Goal: Task Accomplishment & Management: Use online tool/utility

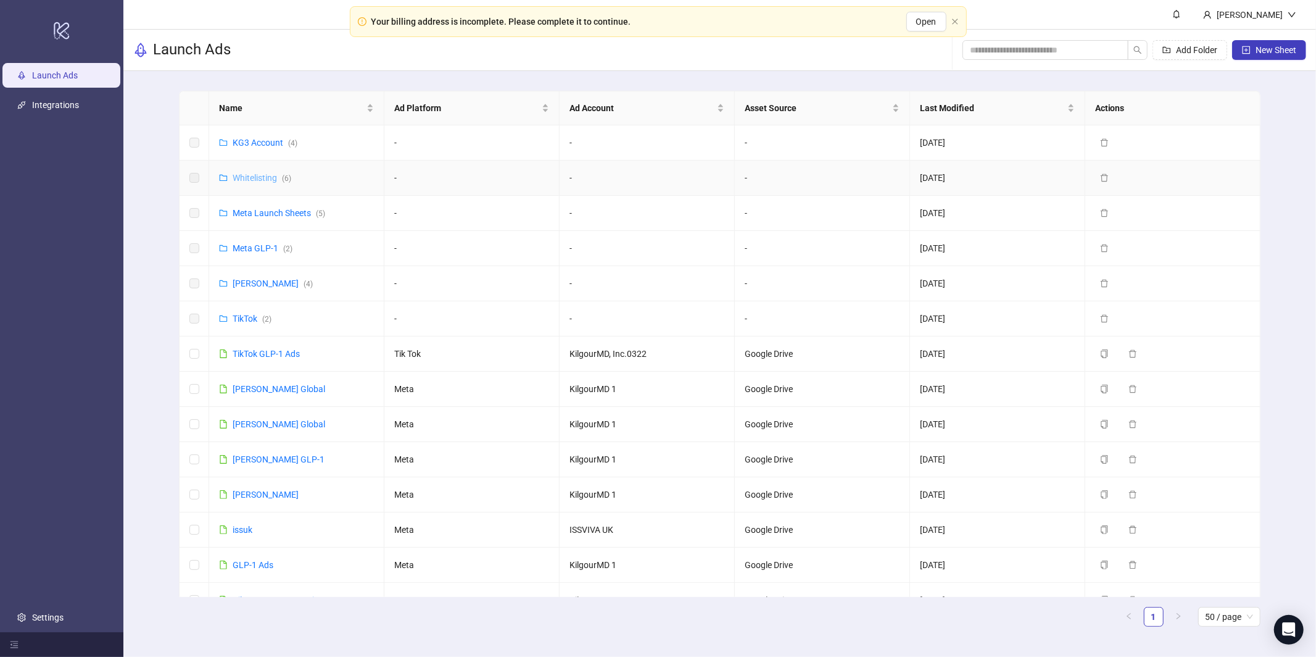
click at [269, 176] on link "Whitelisting ( 6 )" at bounding box center [262, 178] width 59 height 10
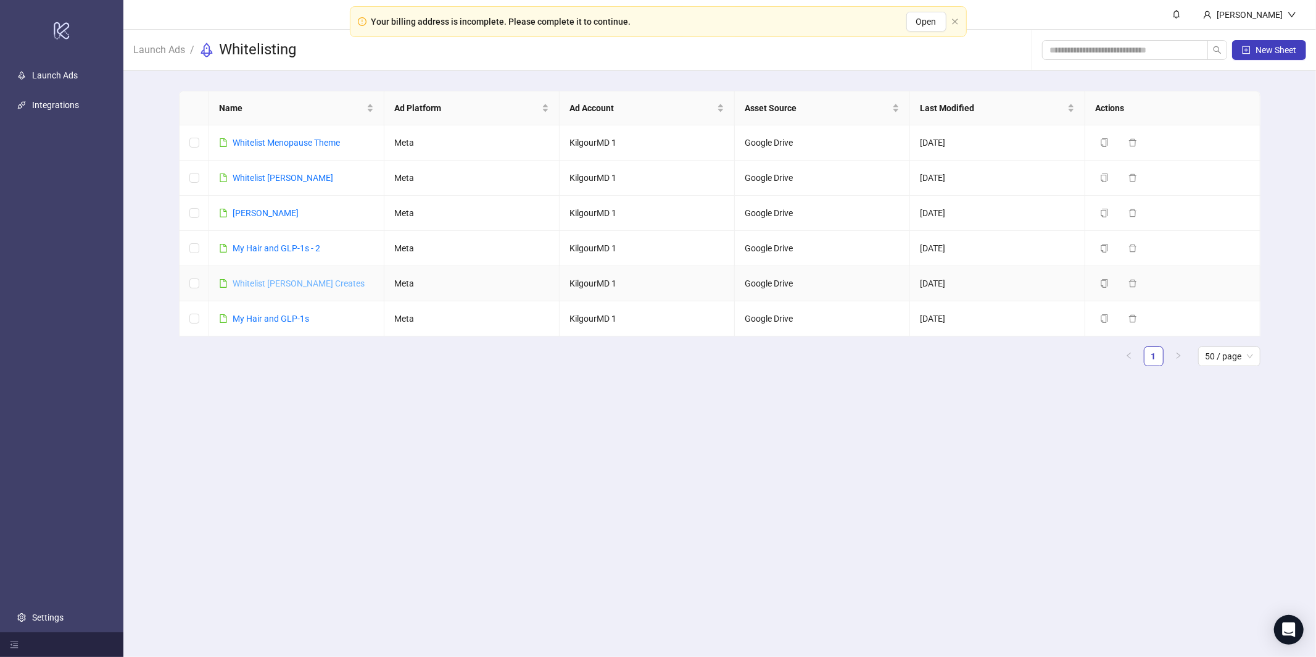
click at [256, 285] on link "Whitelist [PERSON_NAME] Creates" at bounding box center [299, 283] width 132 height 10
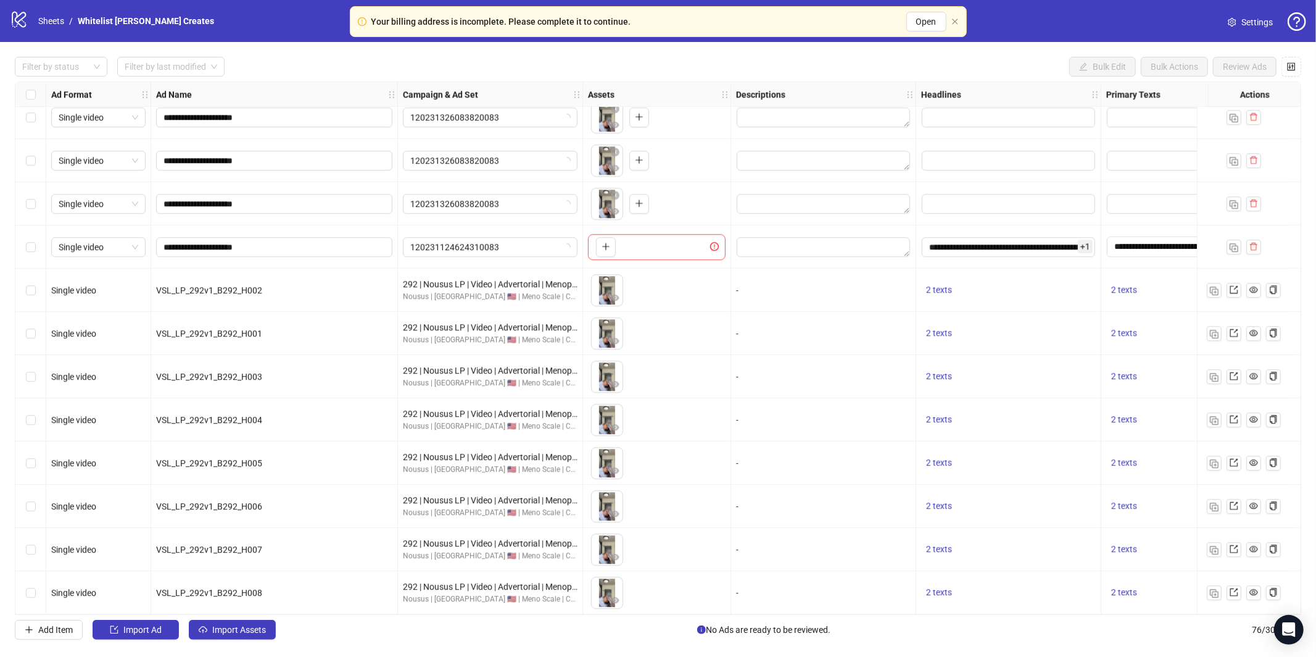
scroll to position [2780, 0]
click at [1212, 589] on img "button" at bounding box center [1214, 593] width 9 height 9
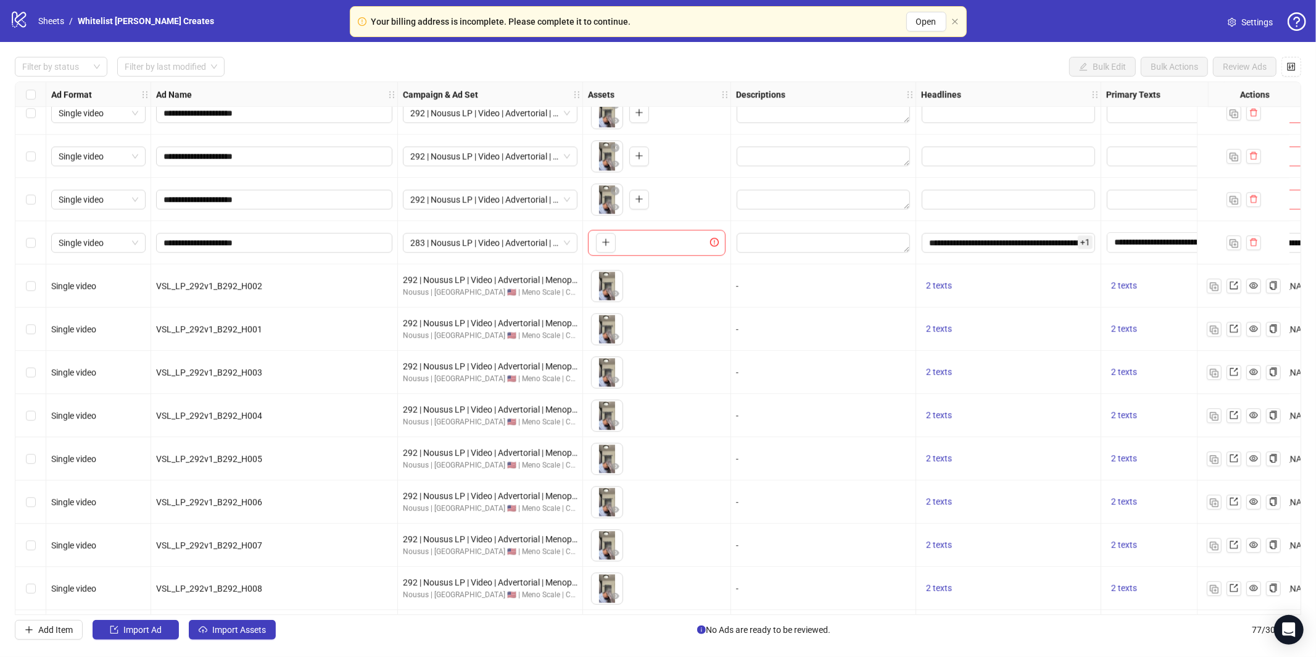
scroll to position [2823, 0]
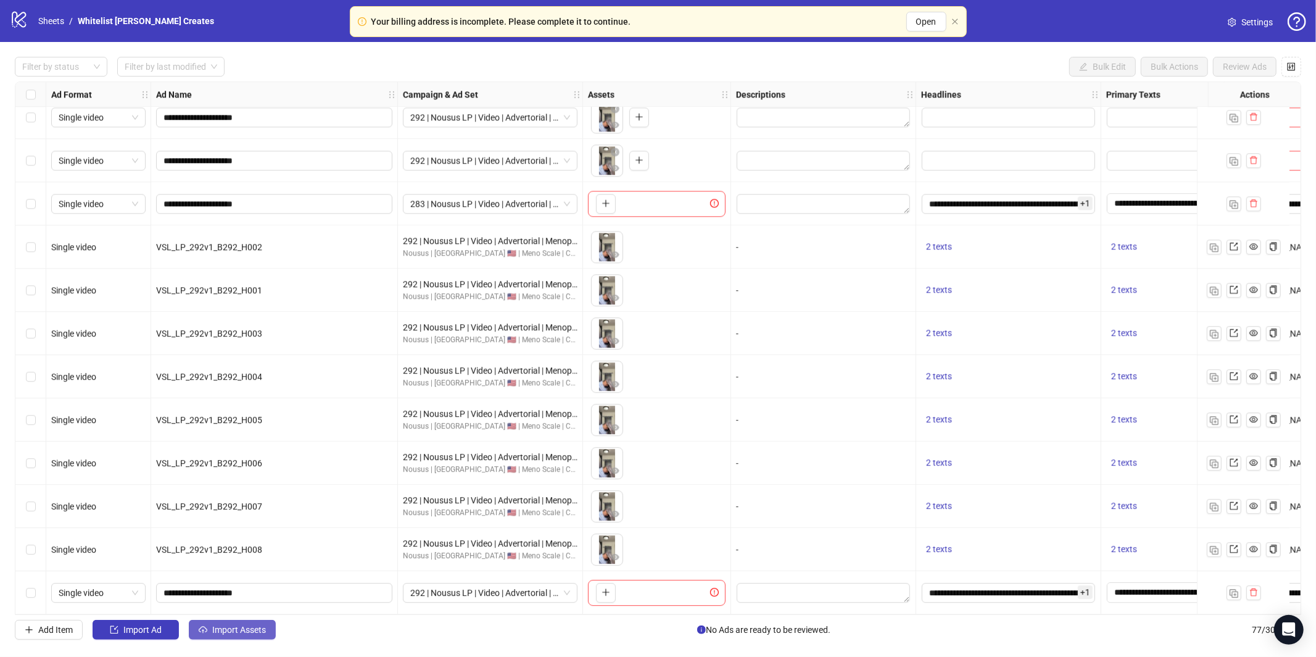
click at [216, 629] on span "Import Assets" at bounding box center [239, 629] width 54 height 10
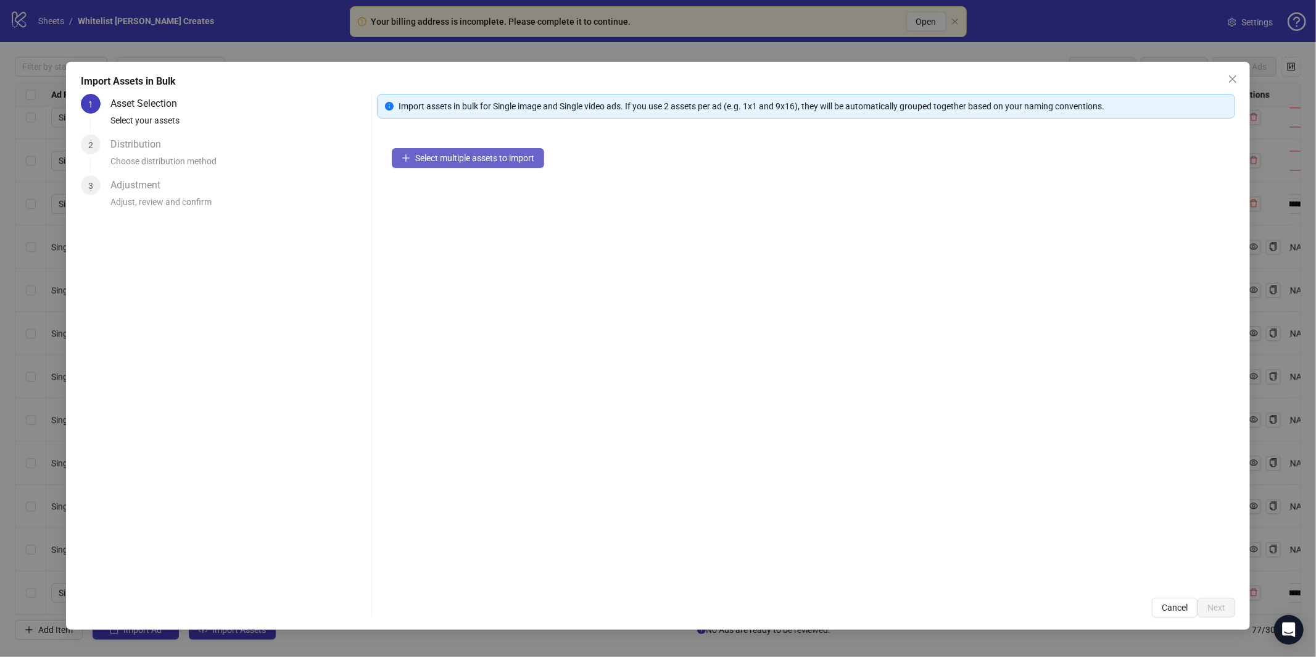
click at [491, 162] on span "Select multiple assets to import" at bounding box center [474, 158] width 119 height 10
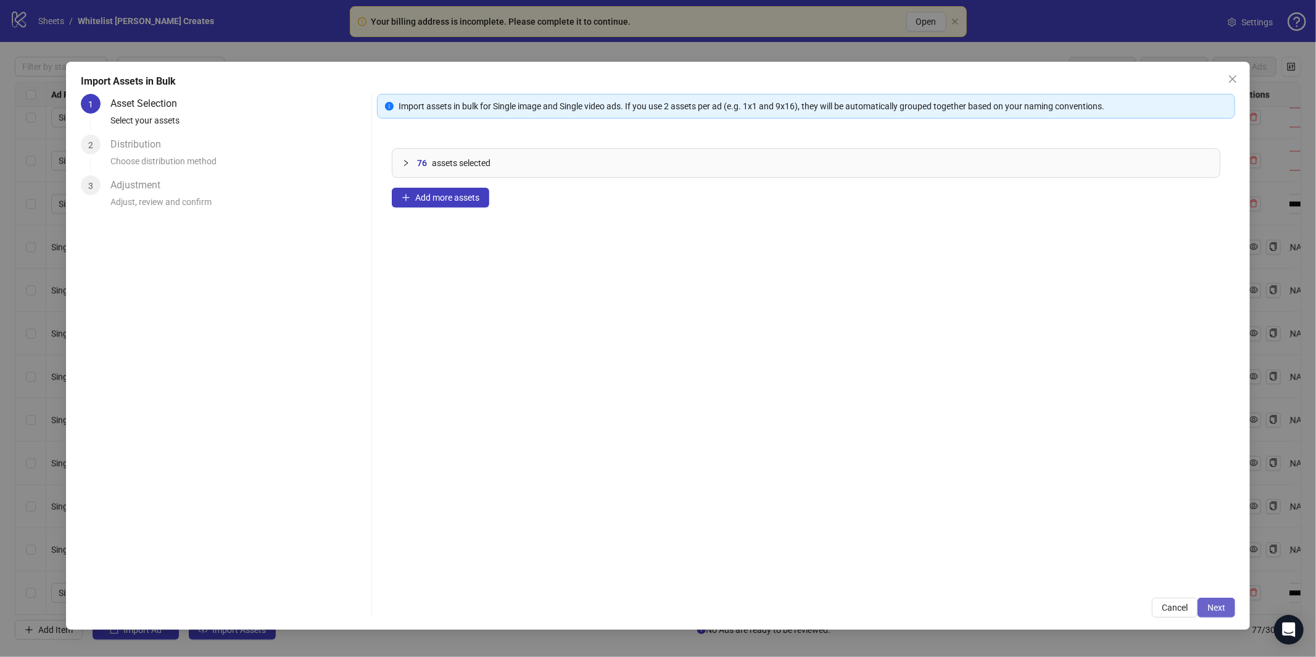
click at [1211, 611] on span "Next" at bounding box center [1217, 607] width 18 height 10
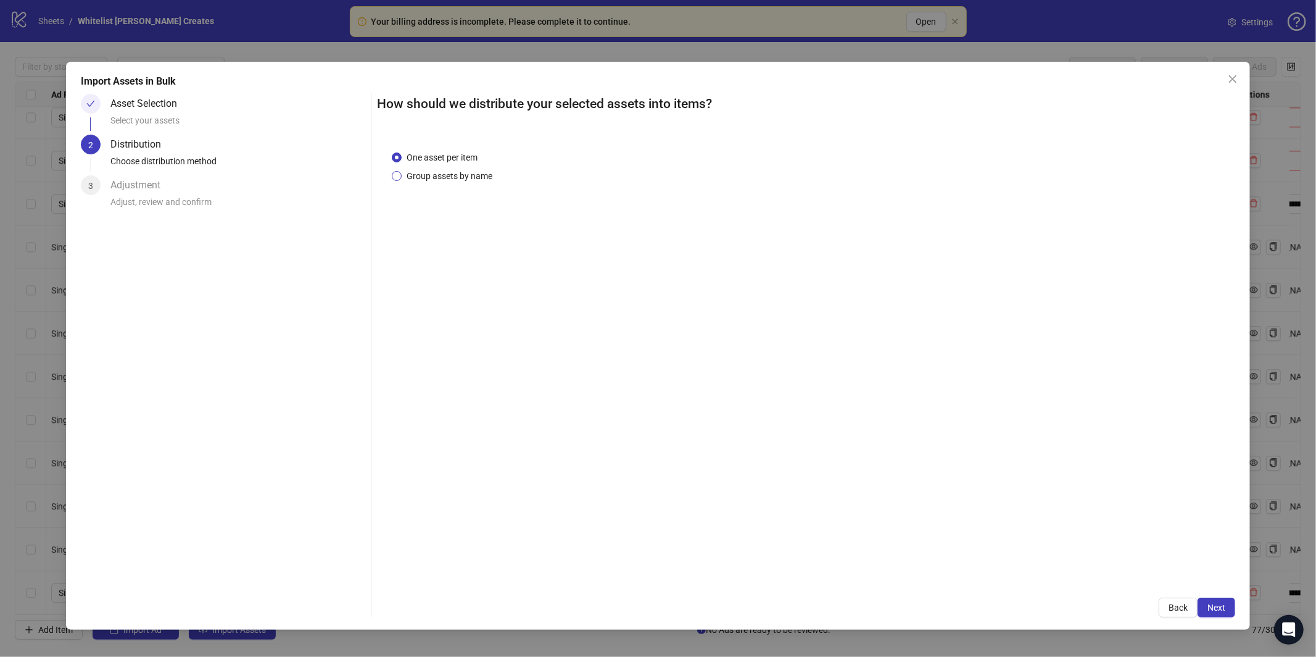
click at [454, 175] on span "Group assets by name" at bounding box center [450, 176] width 96 height 14
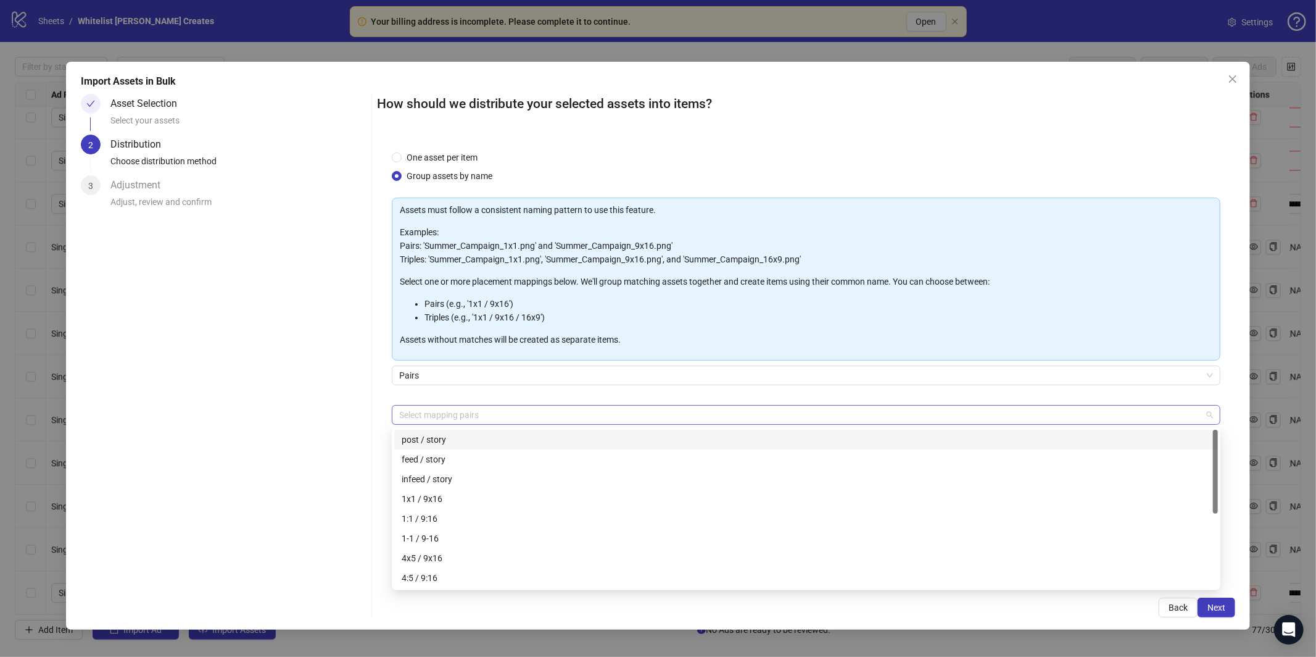
click at [486, 410] on div at bounding box center [799, 414] width 811 height 17
click at [455, 439] on div "post / story" at bounding box center [806, 440] width 809 height 14
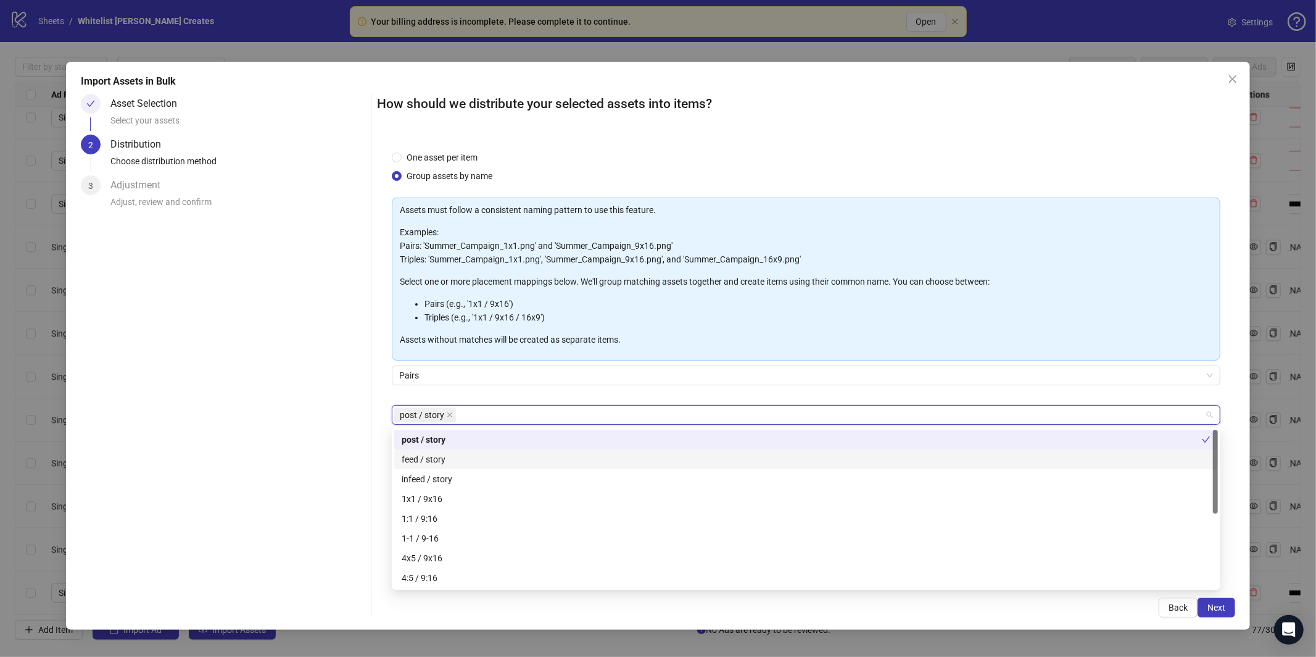
click at [445, 461] on div "feed / story" at bounding box center [806, 459] width 809 height 14
click at [450, 415] on icon "close" at bounding box center [449, 414] width 5 height 5
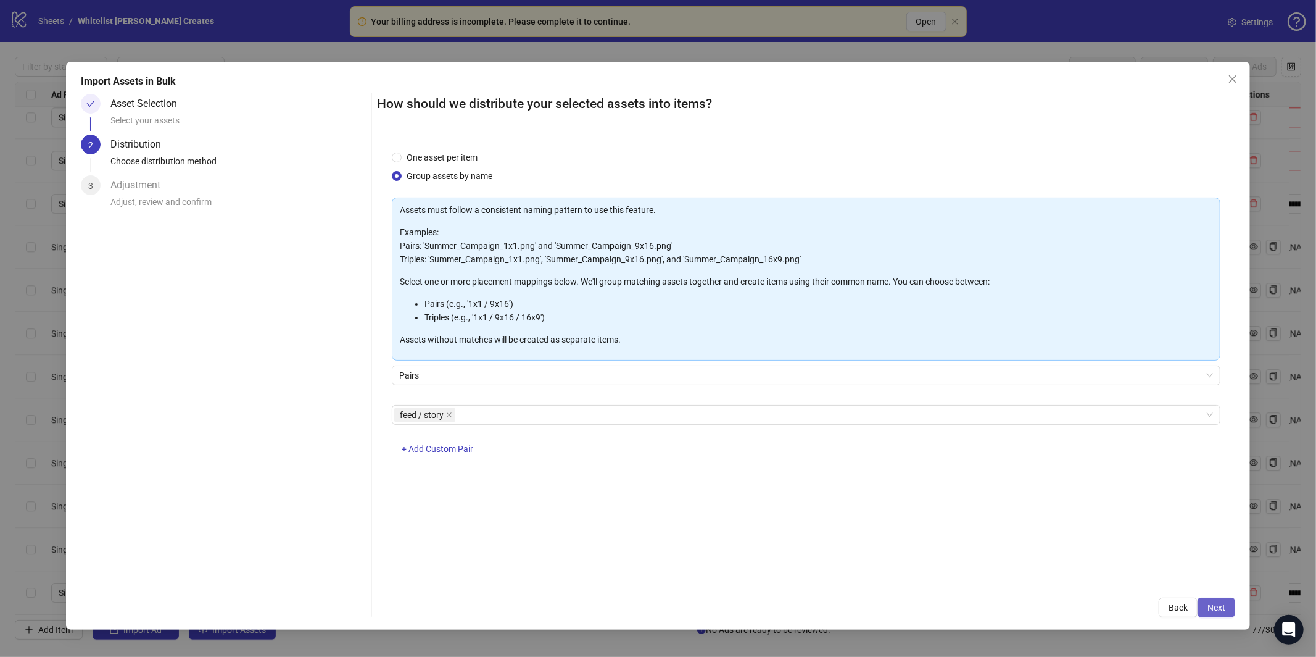
click at [1211, 608] on span "Next" at bounding box center [1217, 607] width 18 height 10
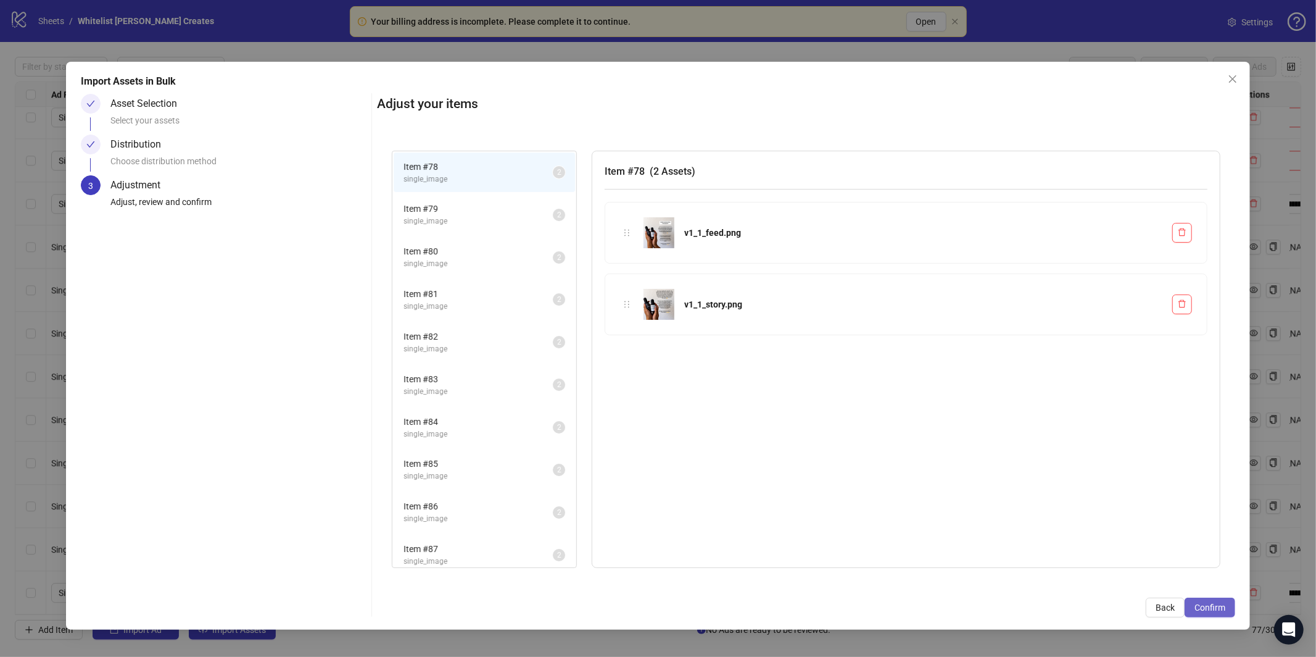
click at [1207, 605] on span "Confirm" at bounding box center [1210, 607] width 31 height 10
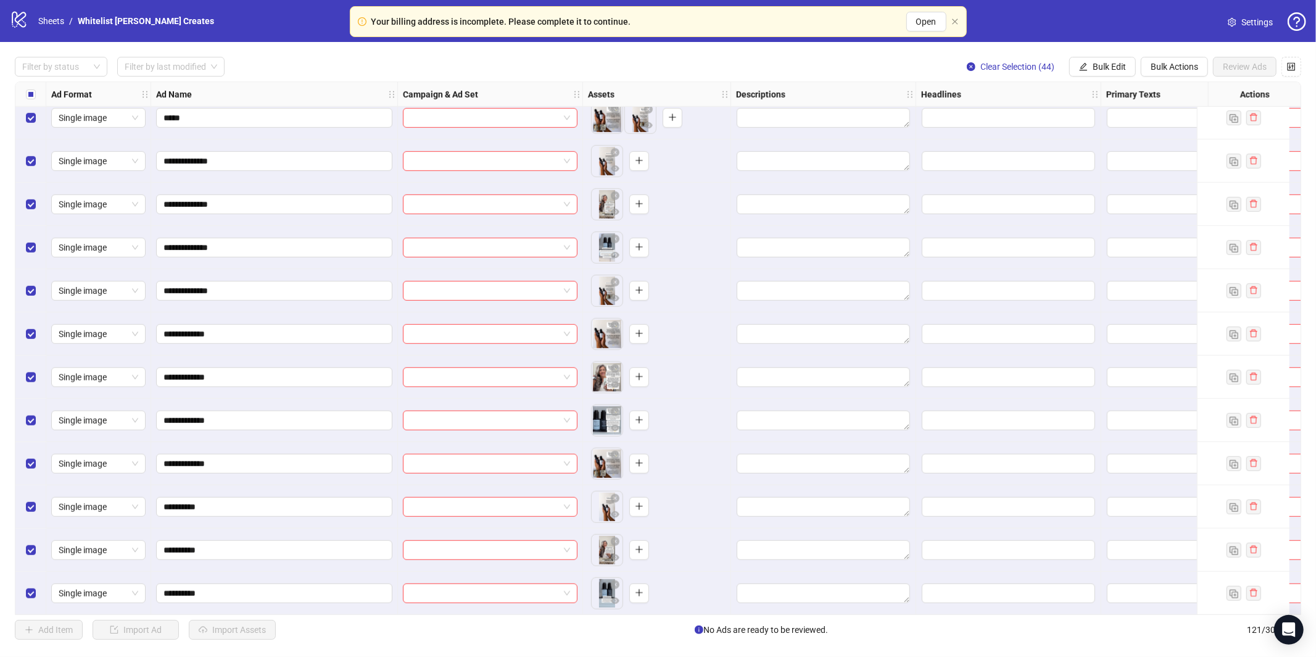
scroll to position [4723, 0]
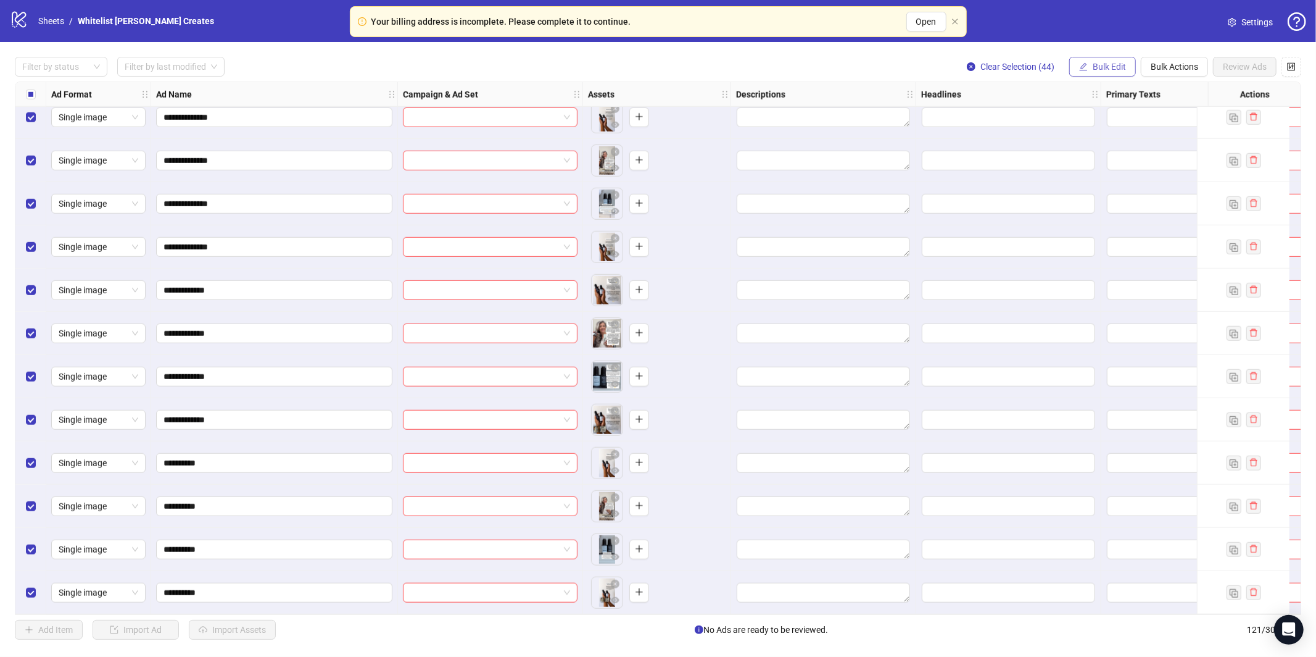
click at [1096, 69] on span "Bulk Edit" at bounding box center [1109, 67] width 33 height 10
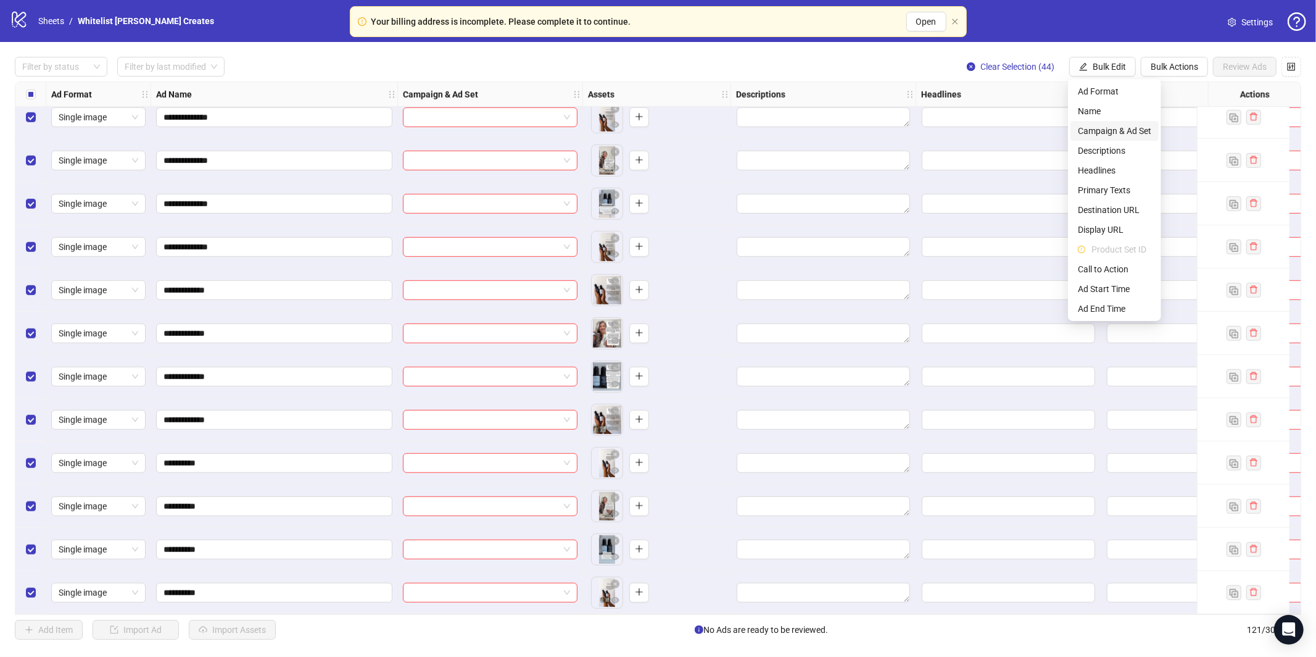
click at [1091, 127] on span "Campaign & Ad Set" at bounding box center [1114, 131] width 73 height 14
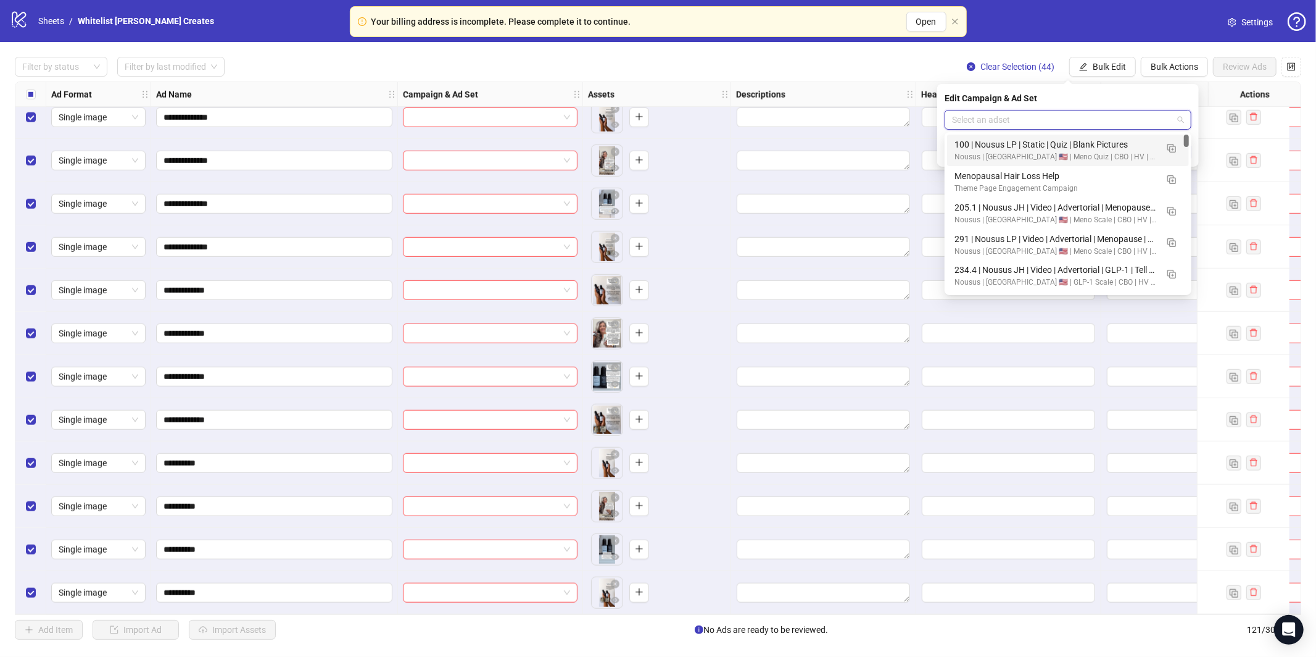
click at [1067, 123] on input "search" at bounding box center [1062, 119] width 221 height 19
click at [1175, 210] on img "button" at bounding box center [1171, 211] width 9 height 9
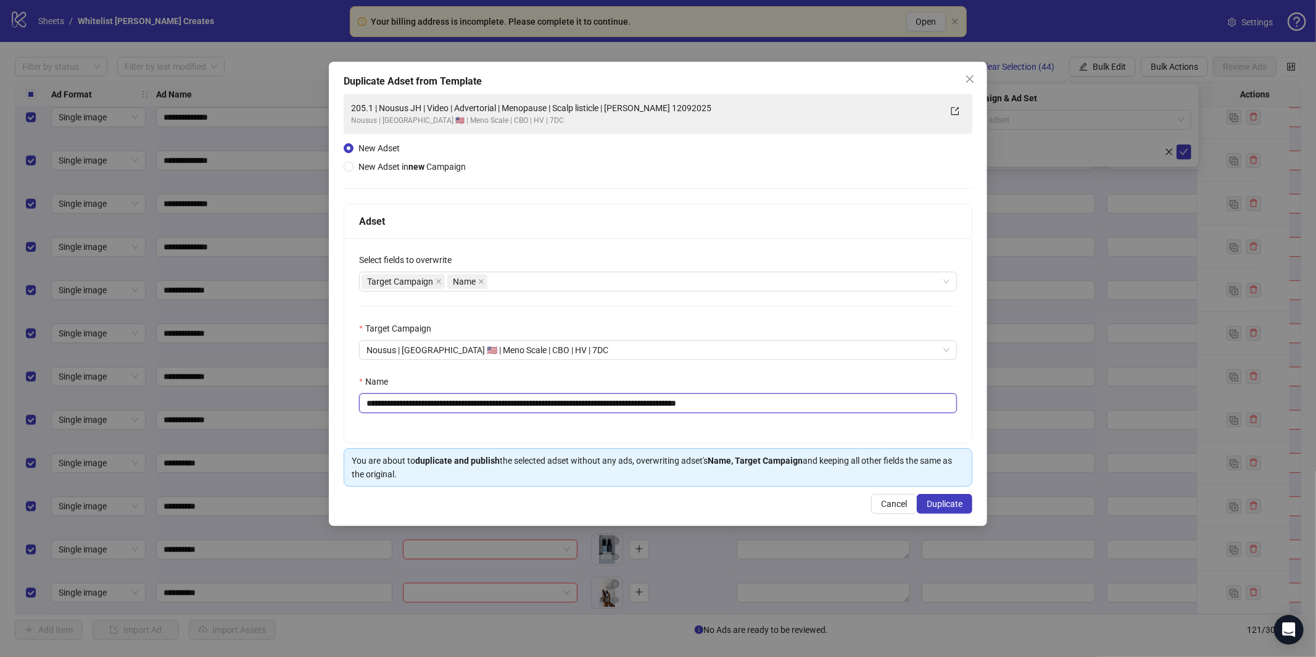
click at [505, 399] on input "**********" at bounding box center [658, 403] width 598 height 20
paste input "text"
type input "**********"
click at [932, 498] on button "Duplicate" at bounding box center [945, 504] width 56 height 20
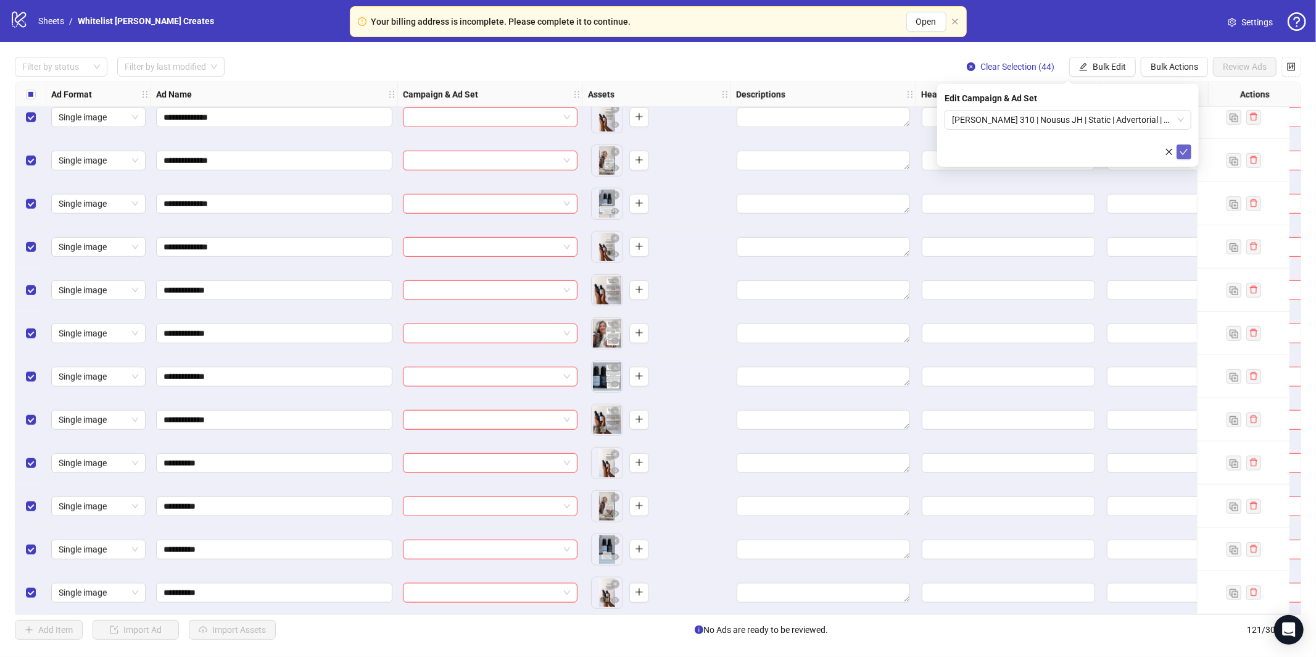
click at [1186, 147] on icon "check" at bounding box center [1184, 151] width 9 height 9
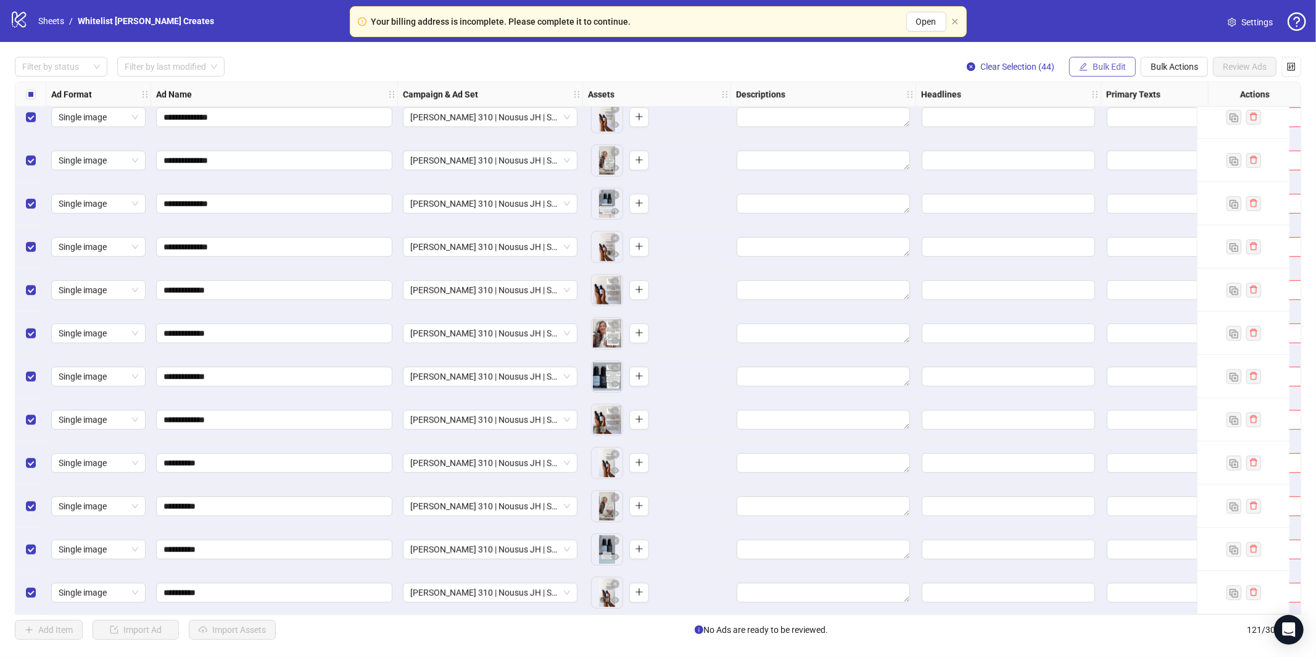
click at [1102, 70] on button "Bulk Edit" at bounding box center [1102, 67] width 67 height 20
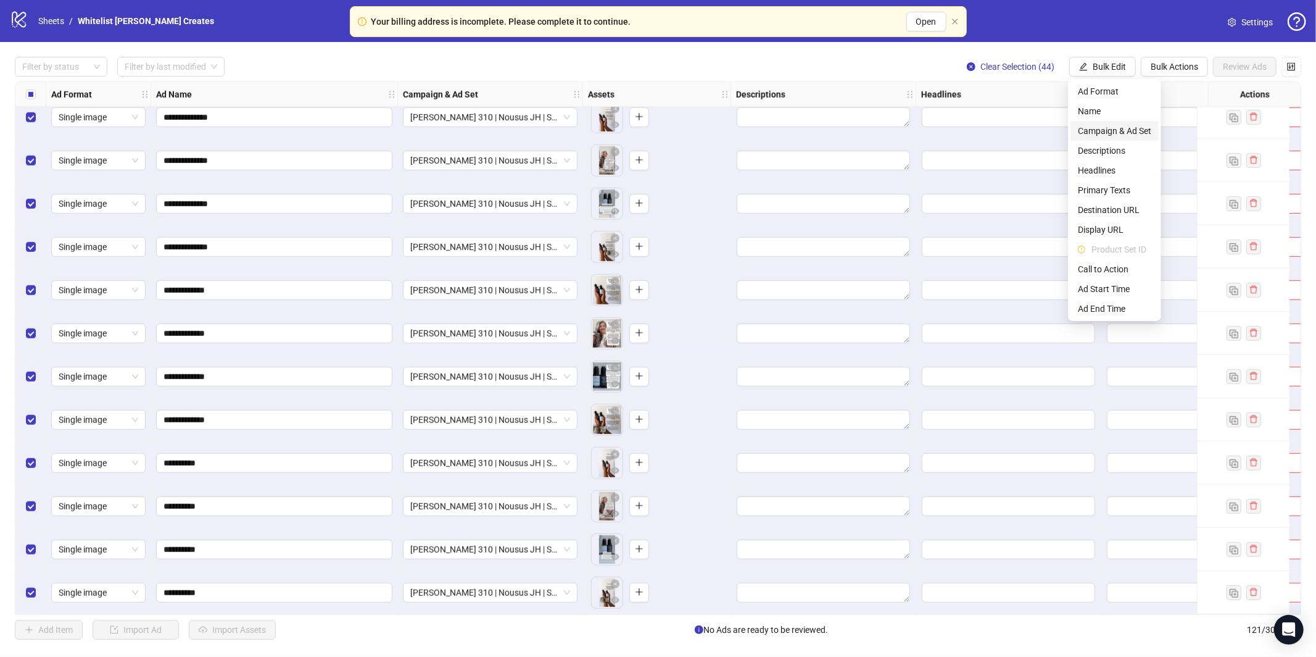
click at [1101, 130] on span "Campaign & Ad Set" at bounding box center [1114, 131] width 73 height 14
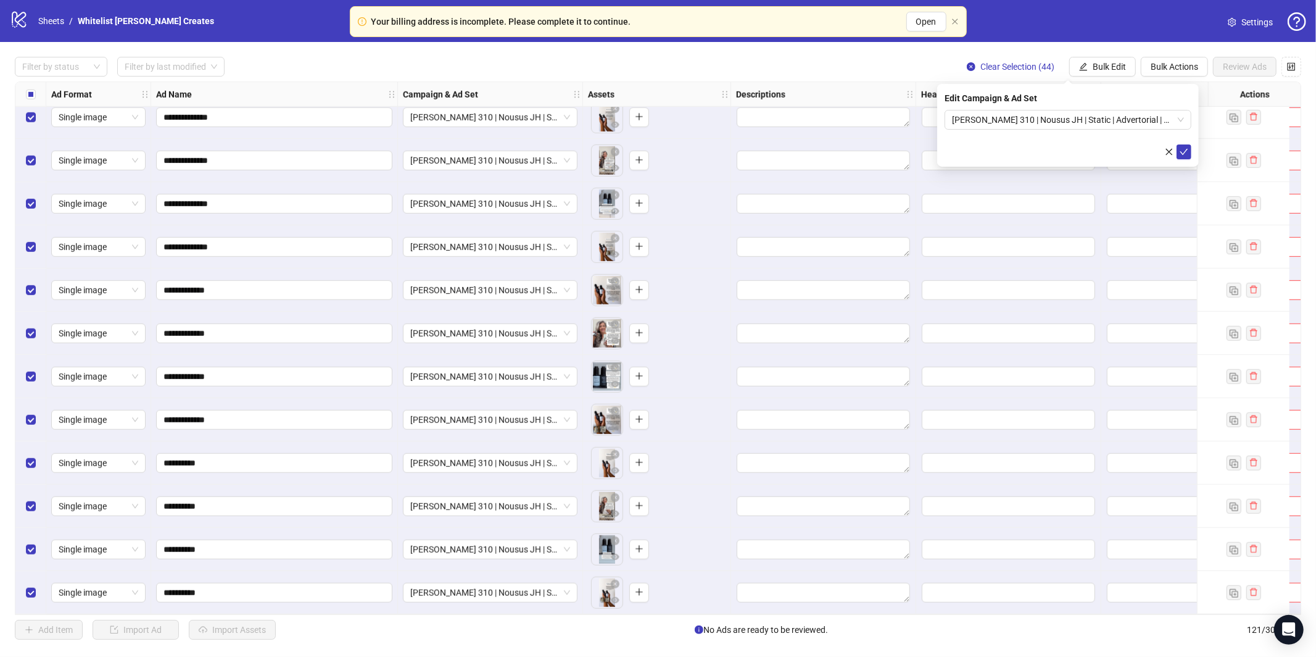
click at [1113, 54] on div "**********" at bounding box center [658, 348] width 1316 height 612
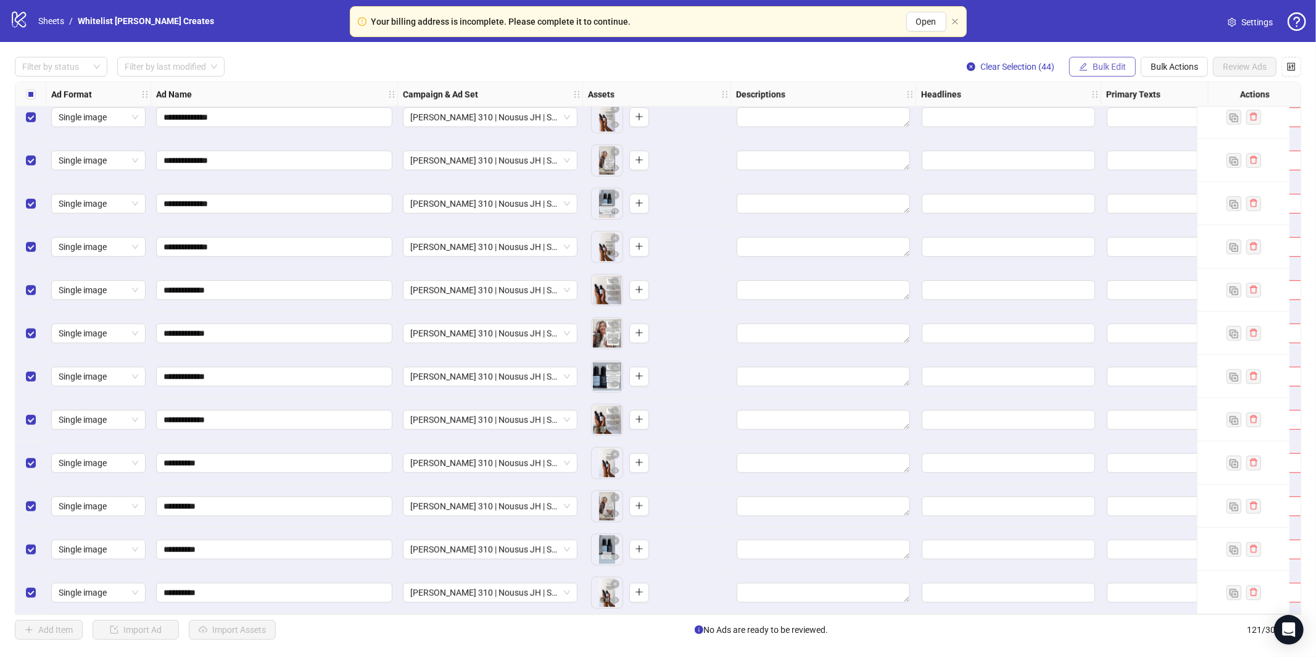
click at [1107, 68] on span "Bulk Edit" at bounding box center [1109, 67] width 33 height 10
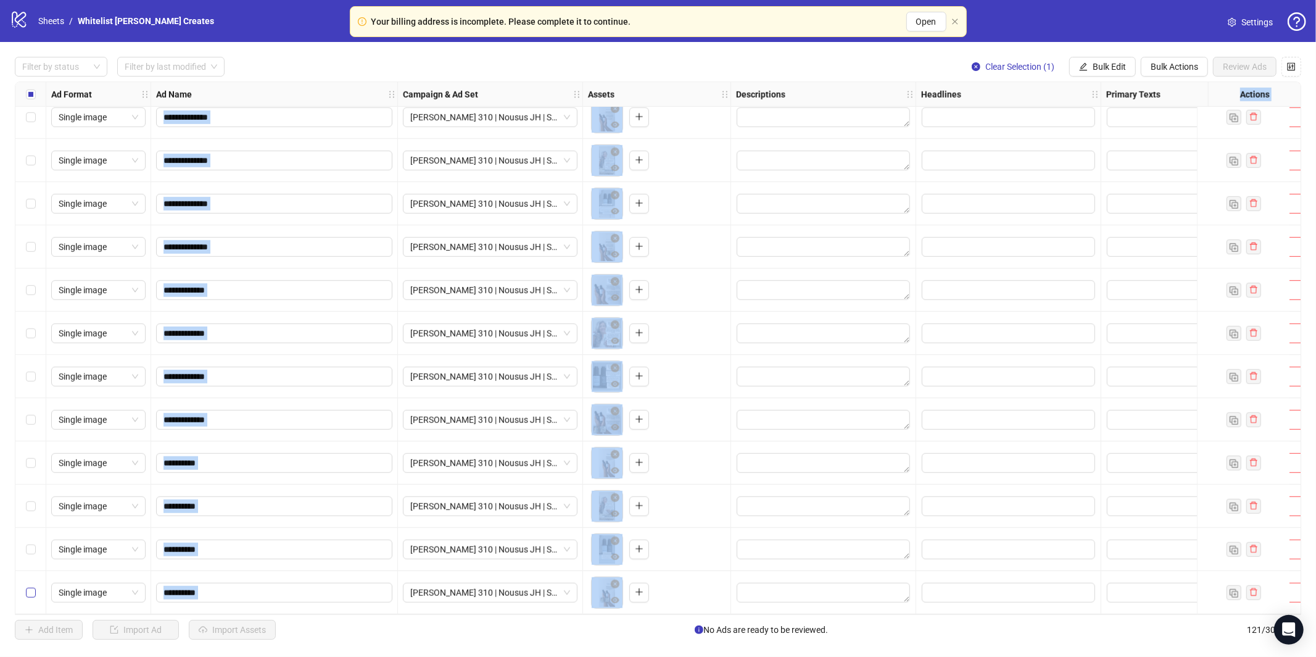
click at [30, 592] on label "Select row 121" at bounding box center [31, 593] width 10 height 14
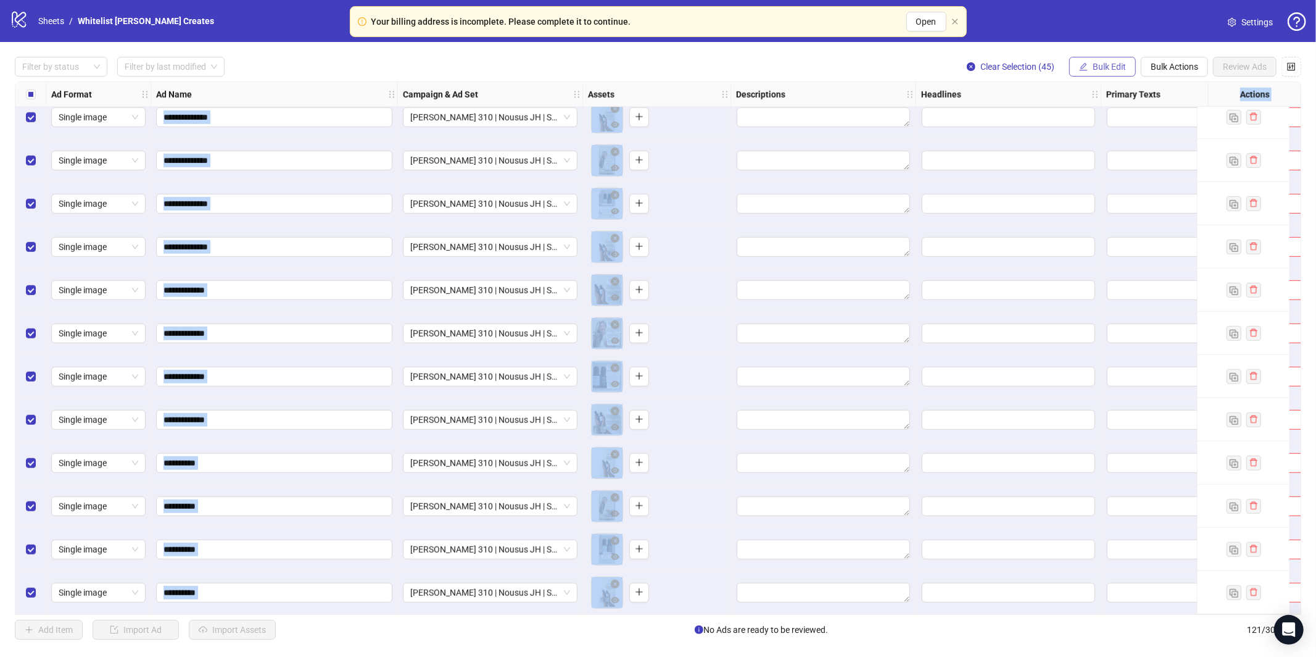
click at [1095, 65] on span "Bulk Edit" at bounding box center [1109, 67] width 33 height 10
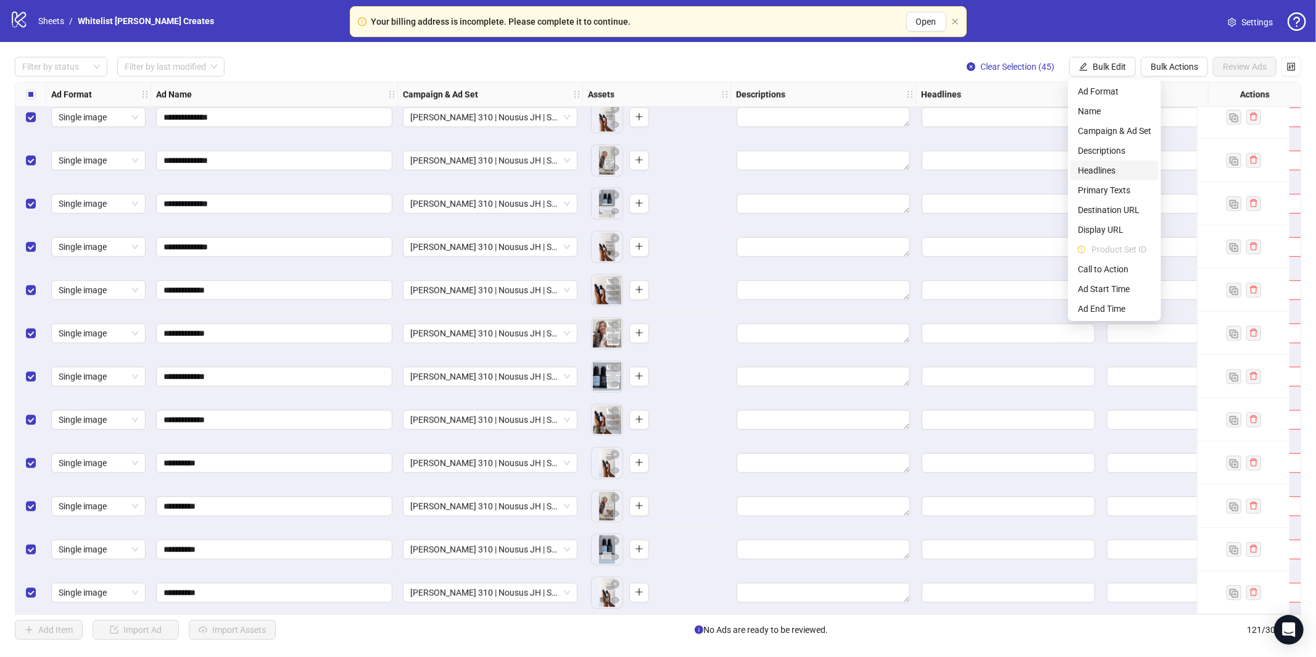
click at [1096, 170] on span "Headlines" at bounding box center [1114, 171] width 73 height 14
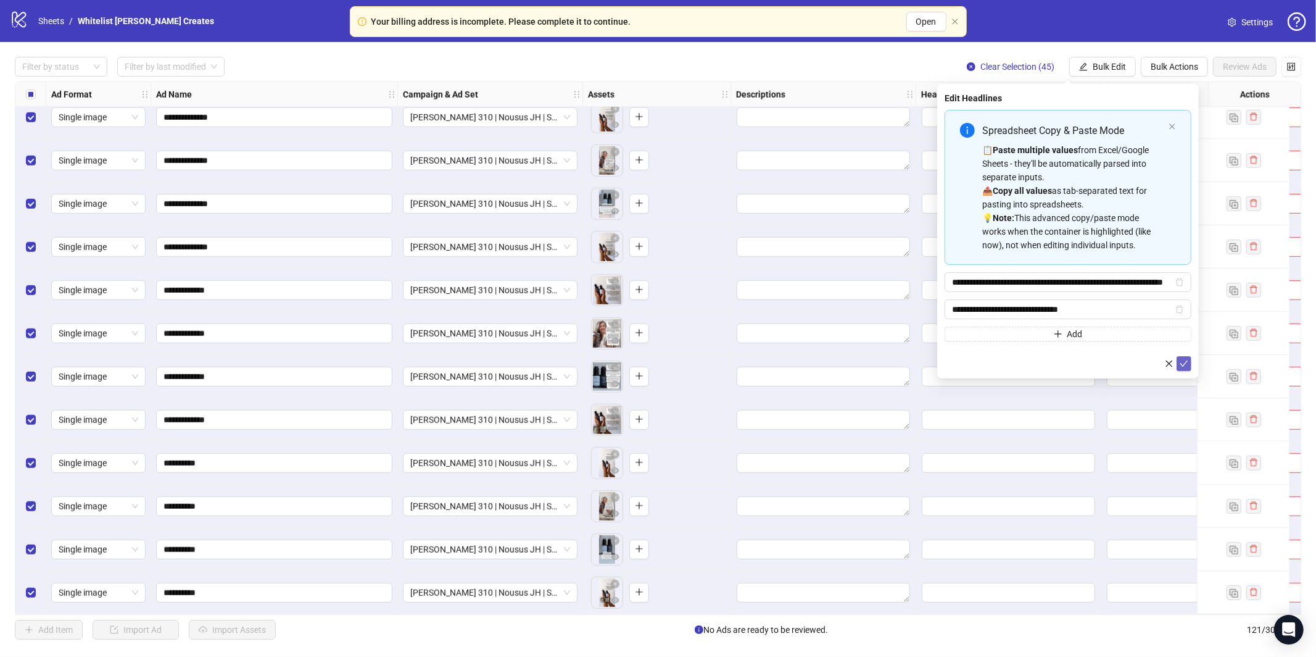
click at [1182, 362] on icon "check" at bounding box center [1184, 363] width 9 height 9
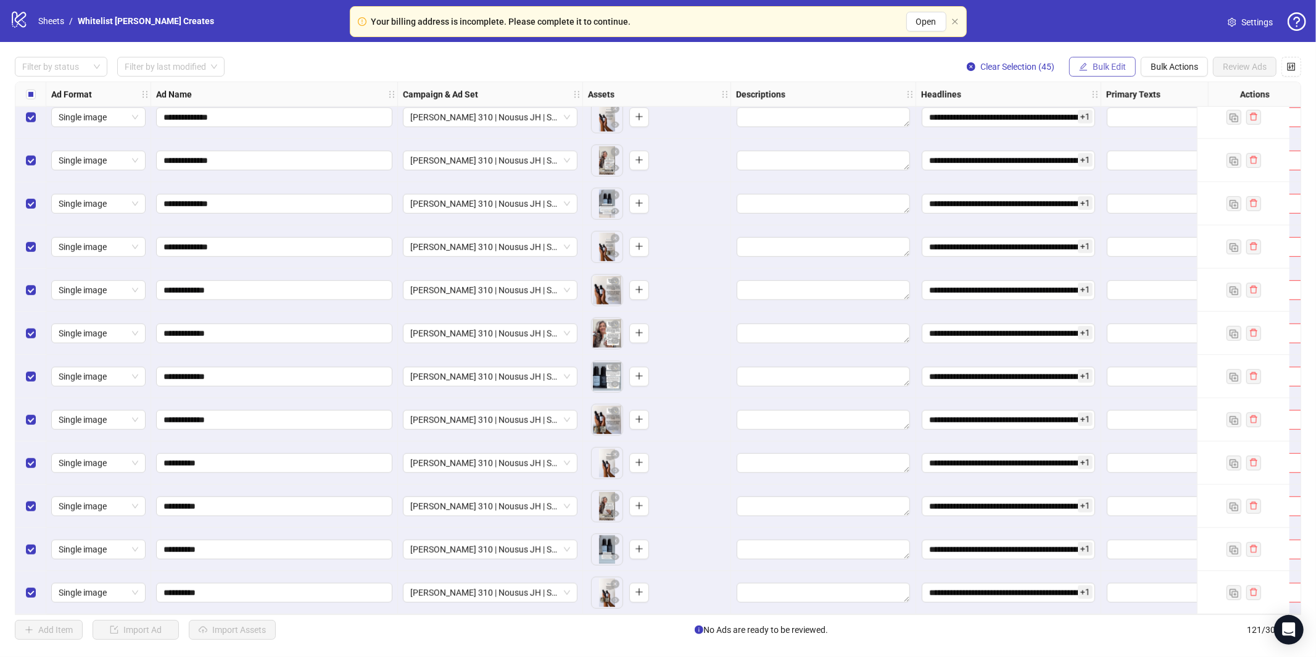
click at [1109, 68] on span "Bulk Edit" at bounding box center [1109, 67] width 33 height 10
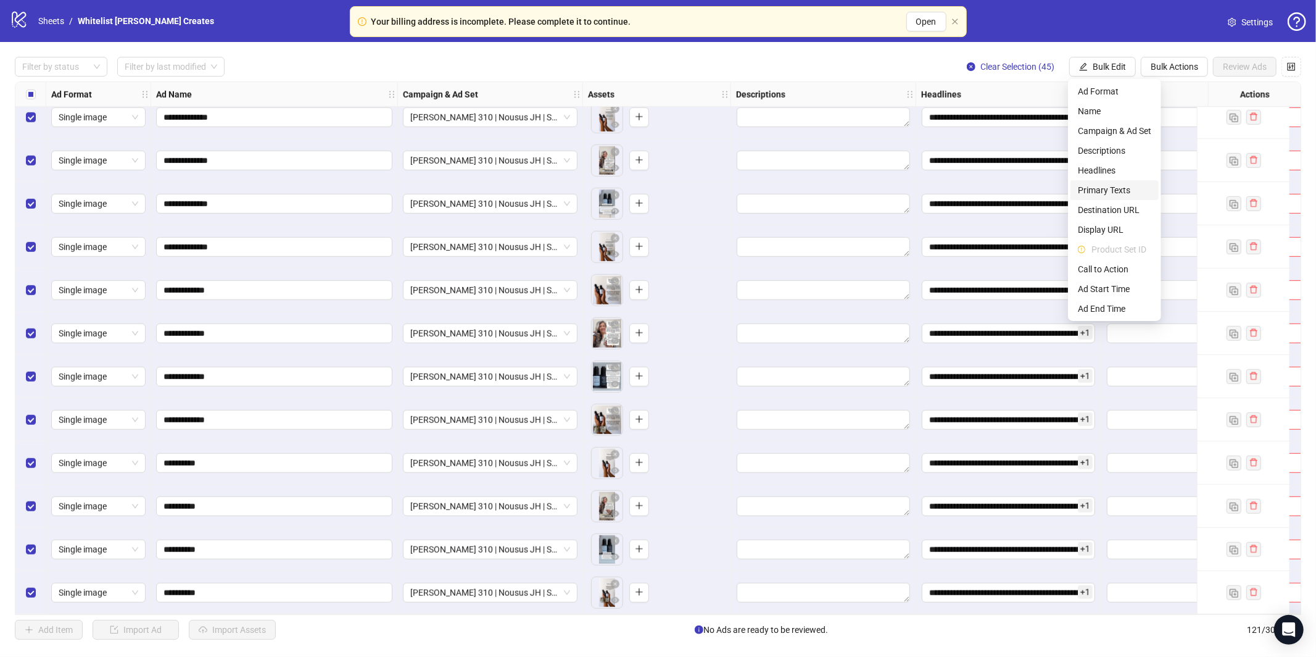
click at [1111, 189] on span "Primary Texts" at bounding box center [1114, 190] width 73 height 14
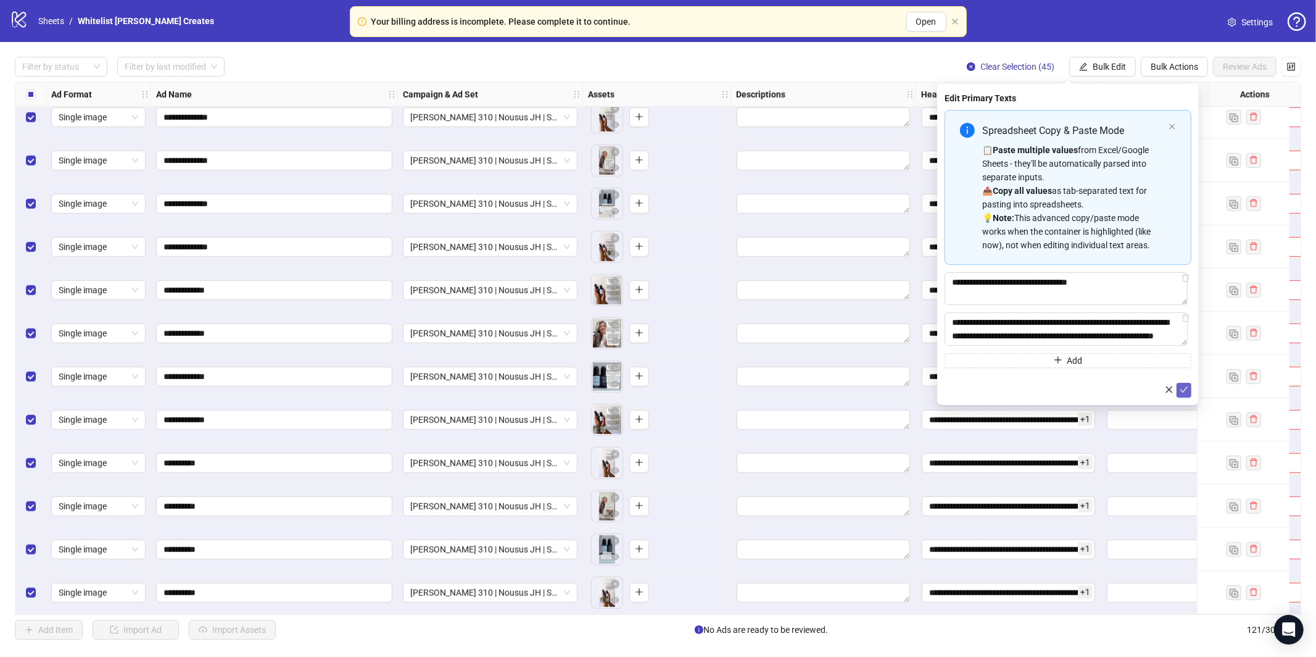
click at [1191, 396] on button "submit" at bounding box center [1184, 390] width 15 height 15
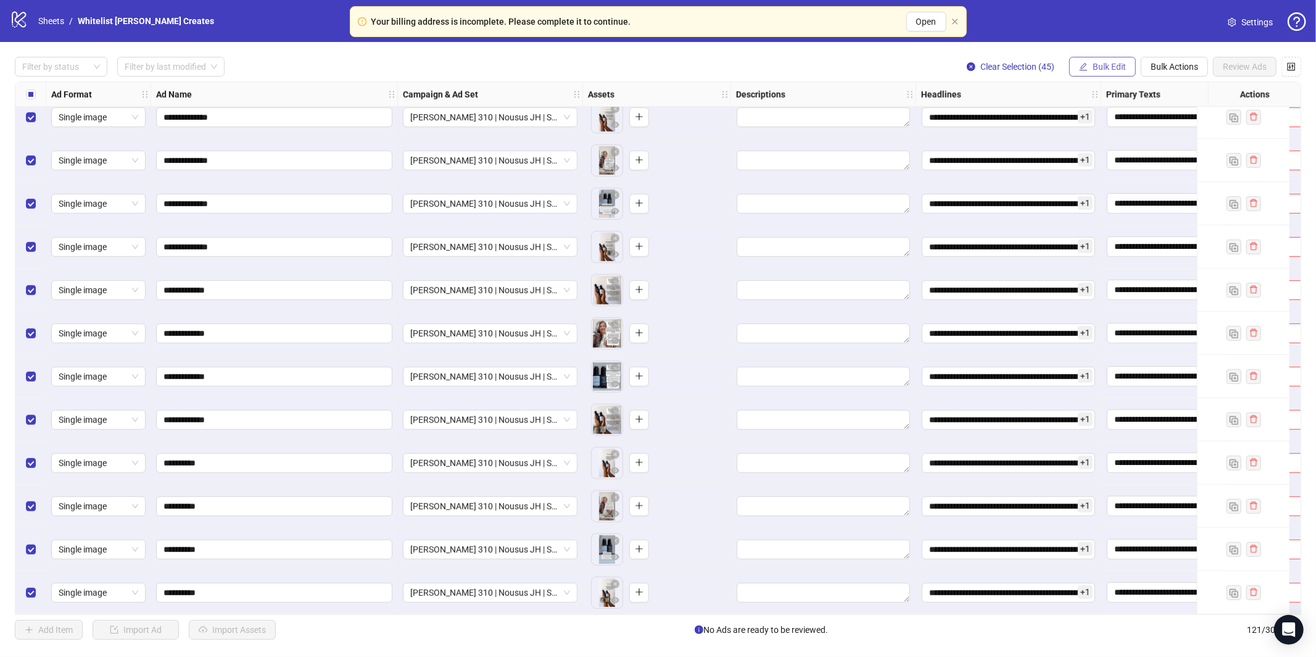
click at [1114, 70] on span "Bulk Edit" at bounding box center [1109, 67] width 33 height 10
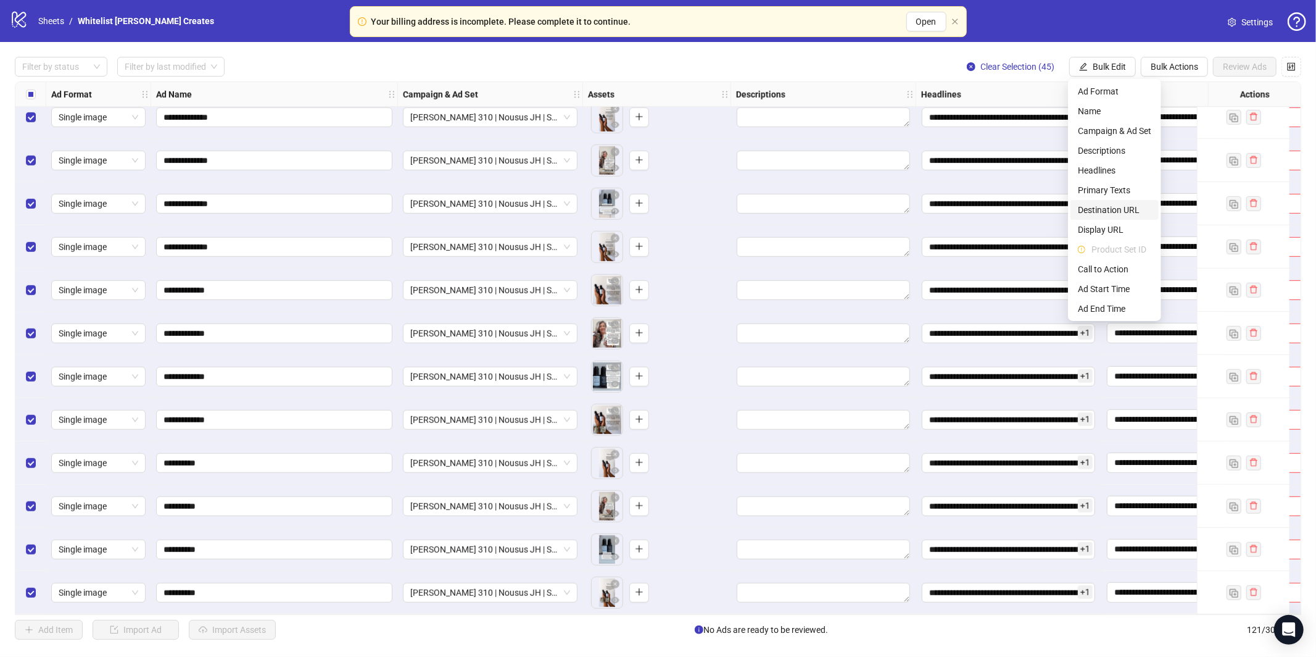
click at [1112, 208] on span "Destination URL" at bounding box center [1114, 210] width 73 height 14
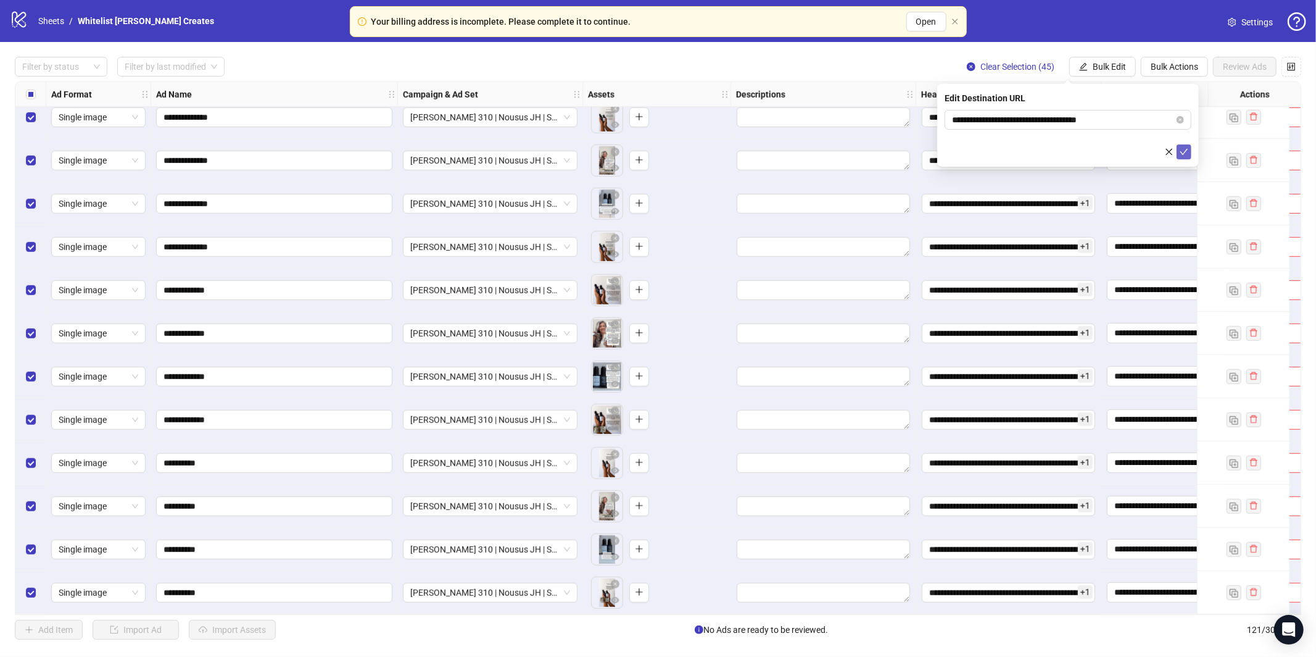
click at [1187, 154] on icon "check" at bounding box center [1184, 151] width 9 height 9
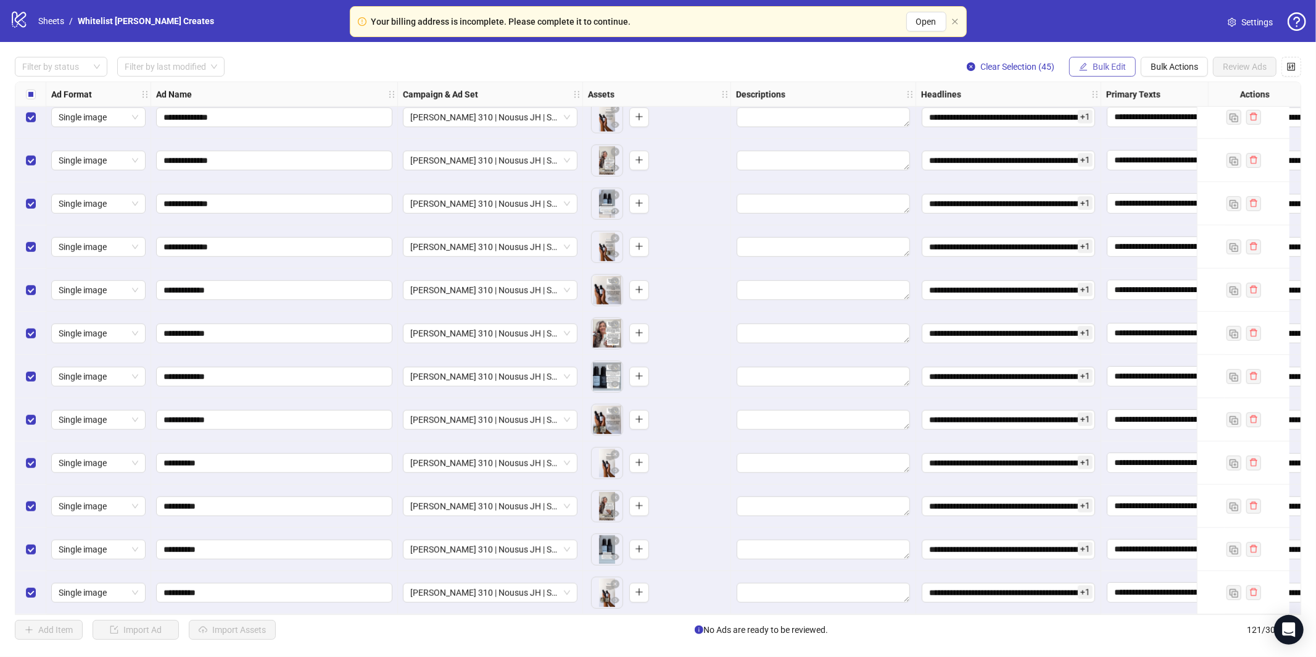
click at [1108, 68] on span "Bulk Edit" at bounding box center [1109, 67] width 33 height 10
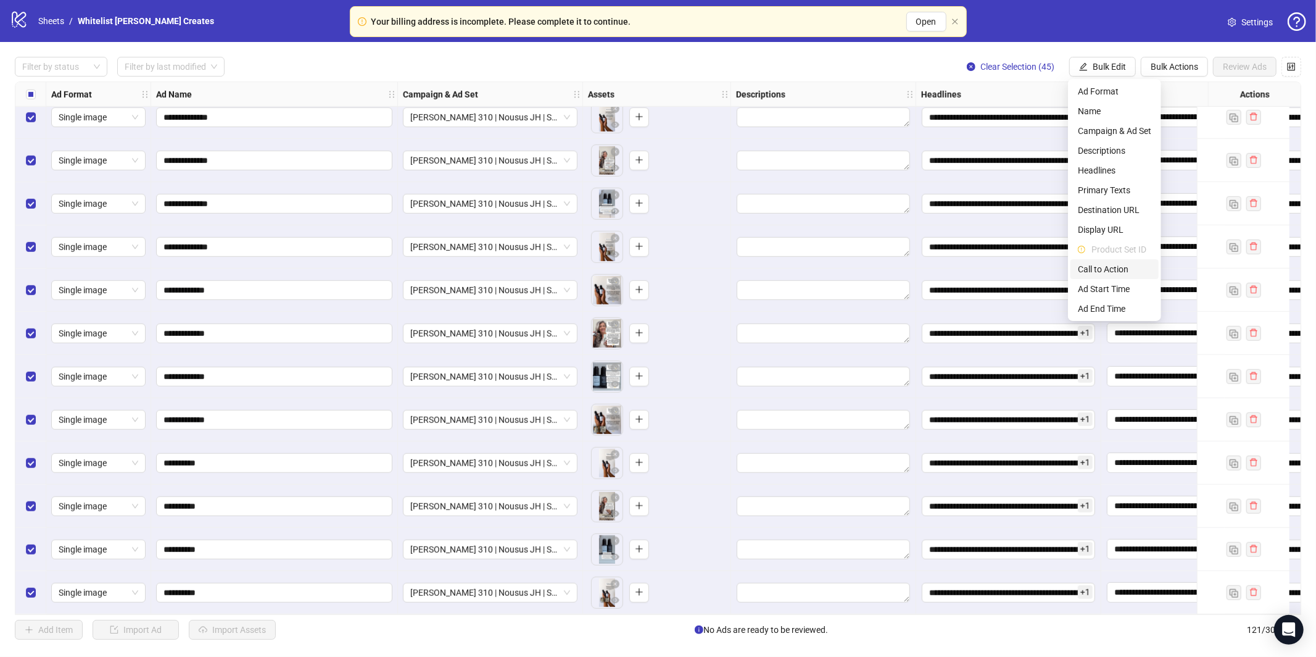
click at [1109, 270] on span "Call to Action" at bounding box center [1114, 269] width 73 height 14
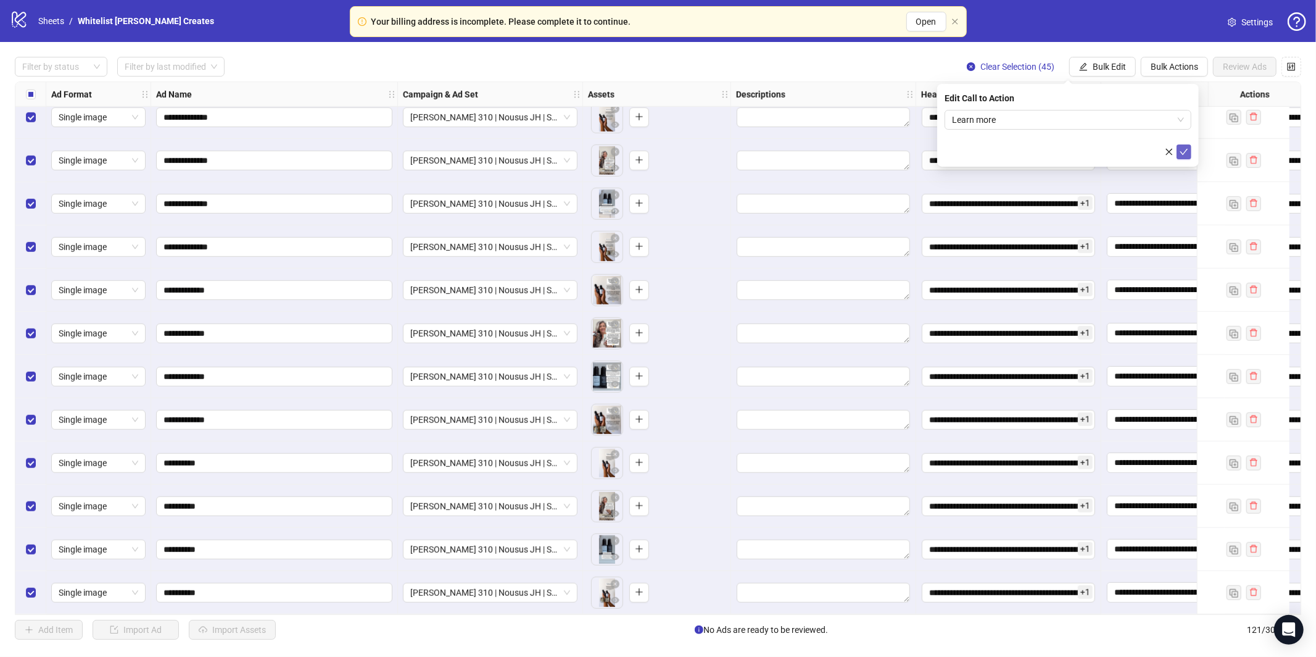
click at [1186, 151] on icon "check" at bounding box center [1184, 151] width 9 height 9
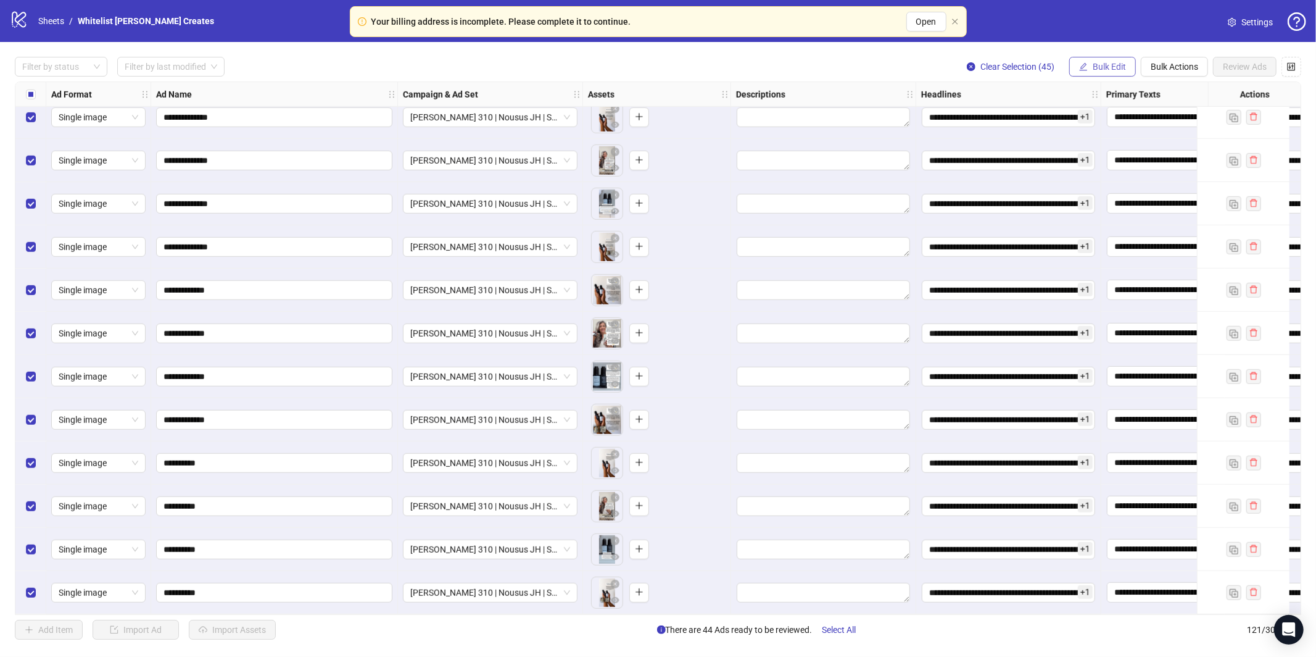
click at [1109, 70] on span "Bulk Edit" at bounding box center [1109, 67] width 33 height 10
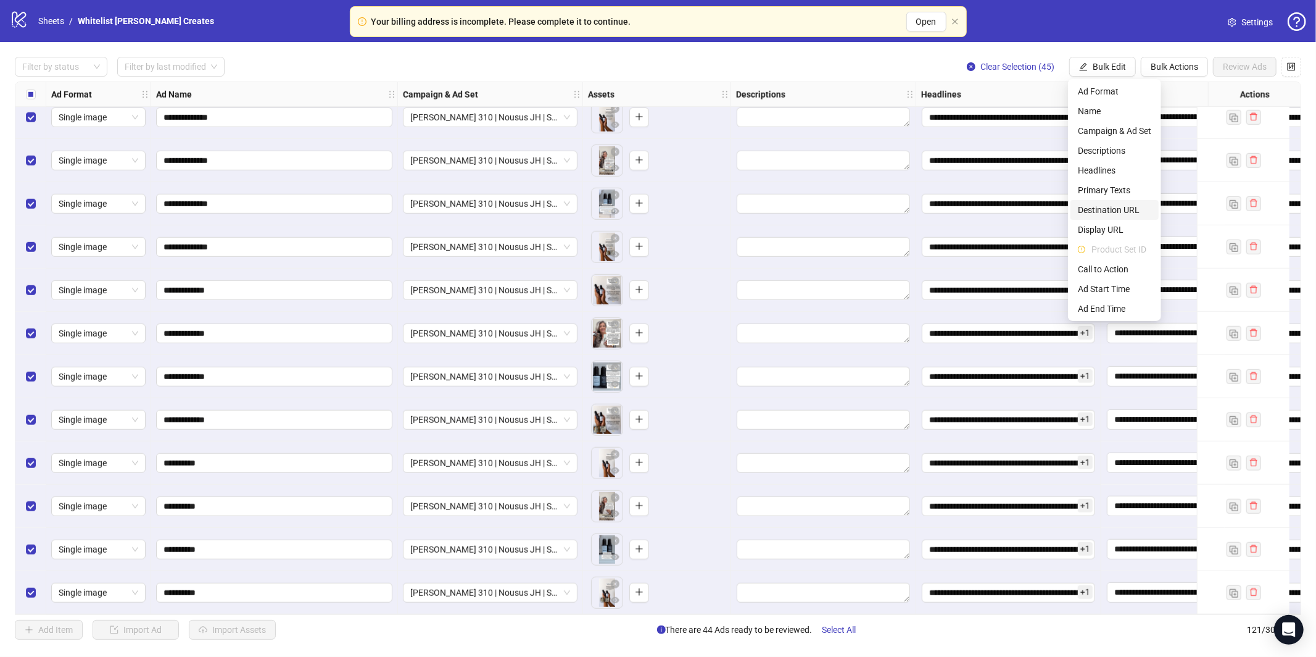
click at [1119, 210] on span "Destination URL" at bounding box center [1114, 210] width 73 height 14
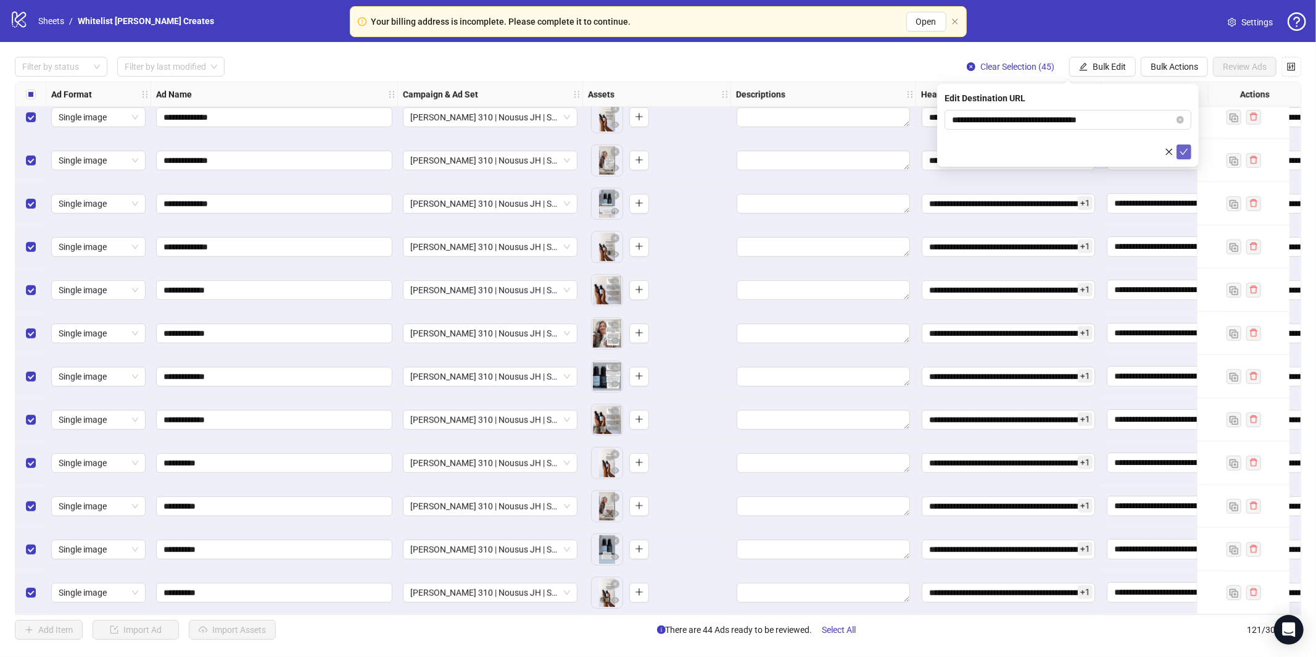
click at [1183, 152] on icon "check" at bounding box center [1184, 151] width 9 height 9
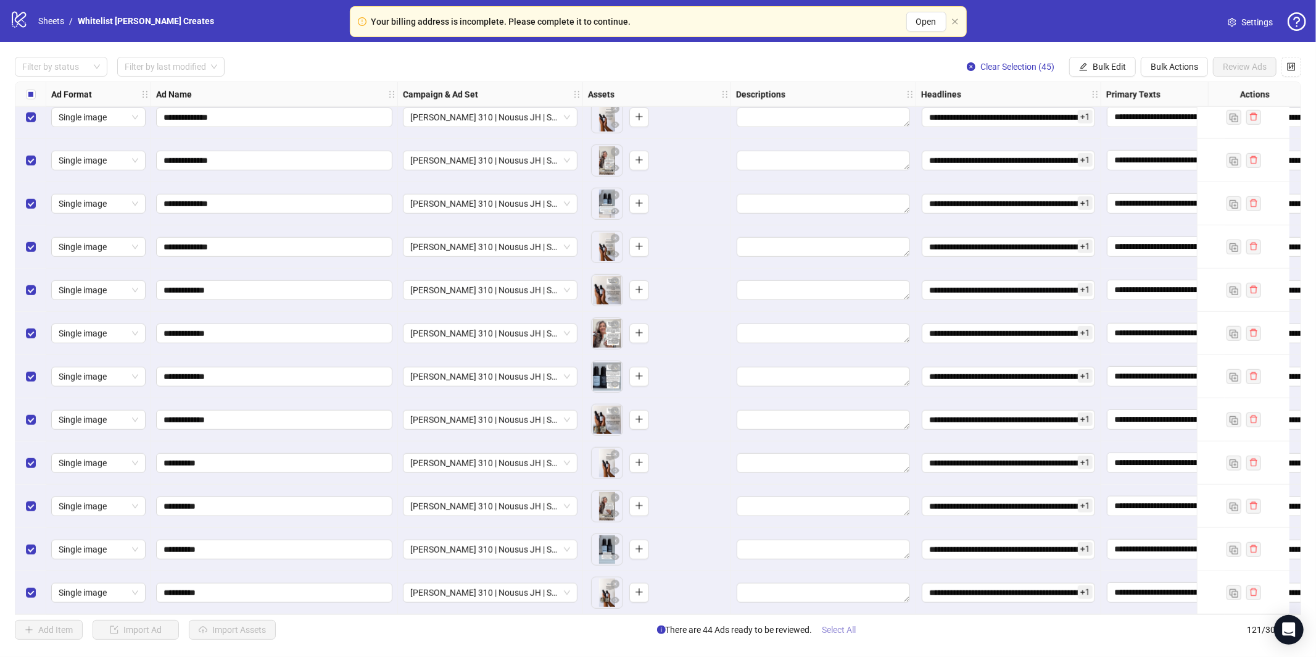
click at [850, 630] on span "Select All" at bounding box center [840, 629] width 34 height 10
click at [1248, 64] on span "Review Ads" at bounding box center [1245, 67] width 44 height 10
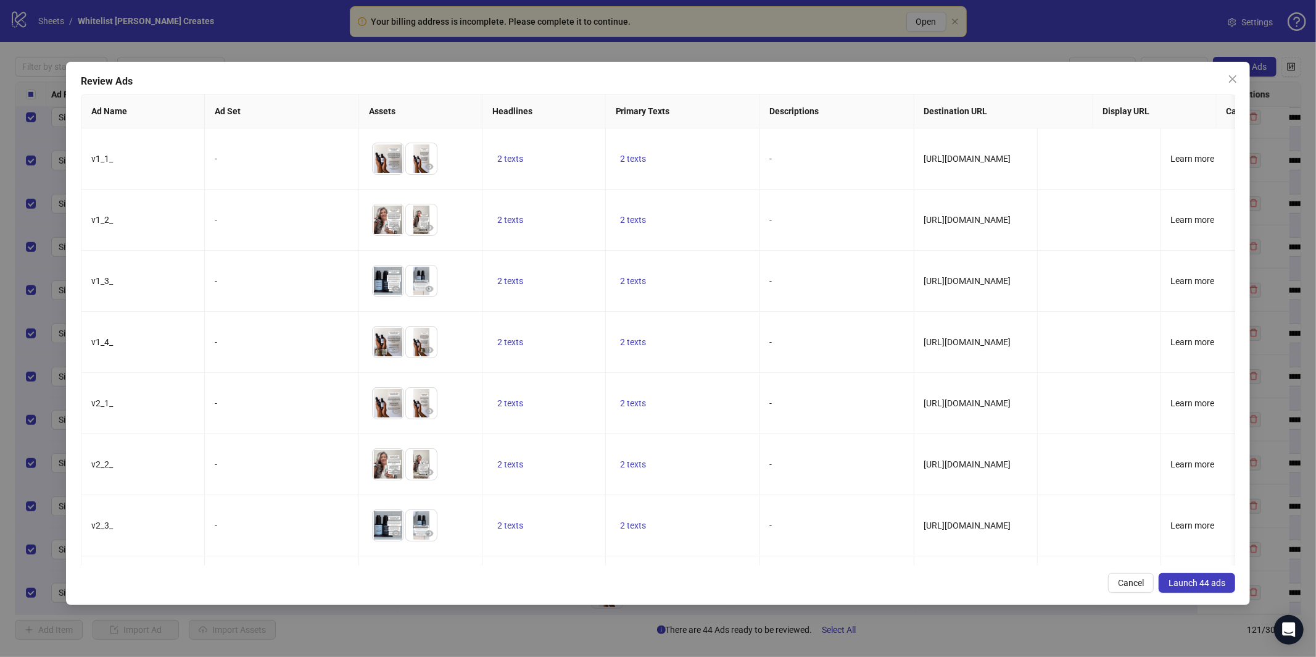
click at [1179, 580] on span "Launch 44 ads" at bounding box center [1197, 583] width 57 height 10
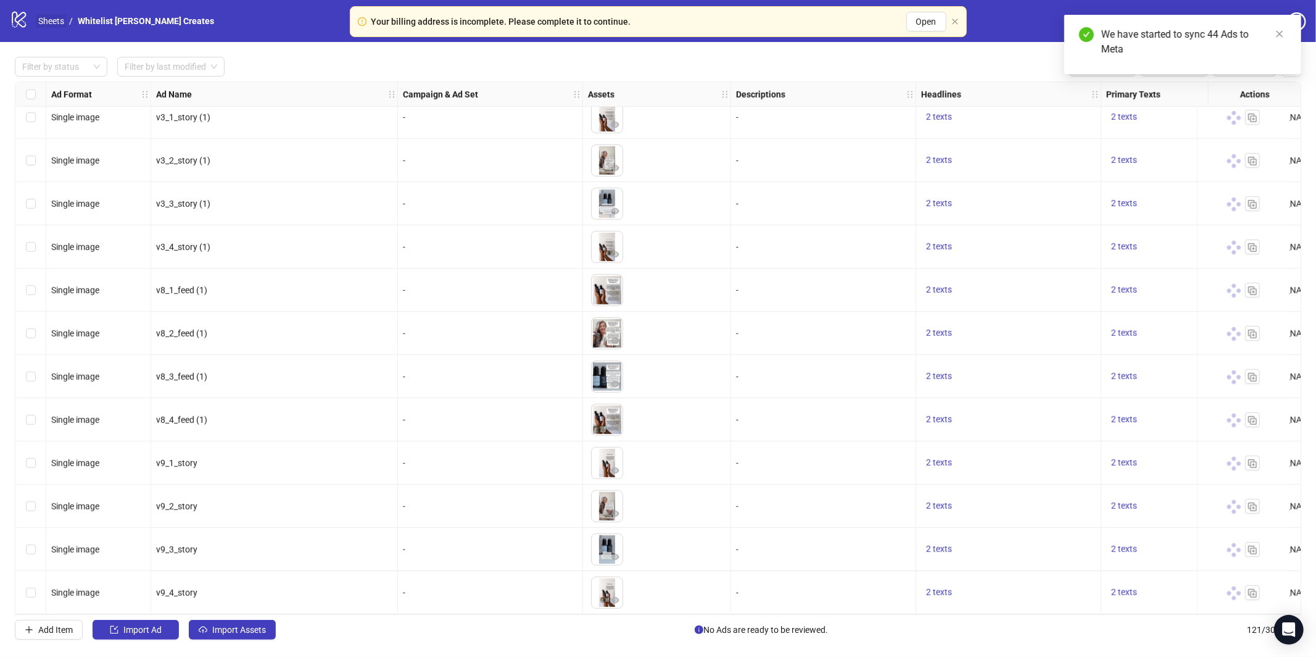
click at [48, 21] on link "Sheets" at bounding box center [51, 21] width 31 height 14
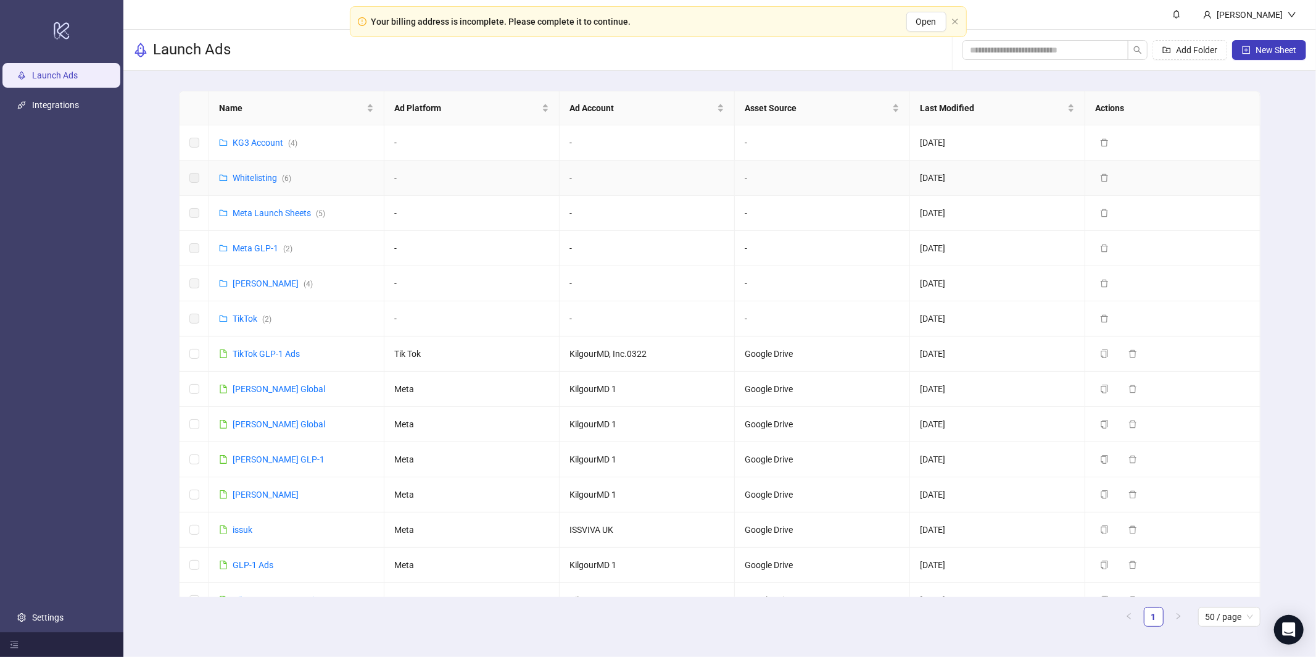
click at [260, 184] on div "Whitelisting ( 6 )" at bounding box center [262, 178] width 59 height 14
click at [260, 181] on link "Whitelisting ( 6 )" at bounding box center [262, 178] width 59 height 10
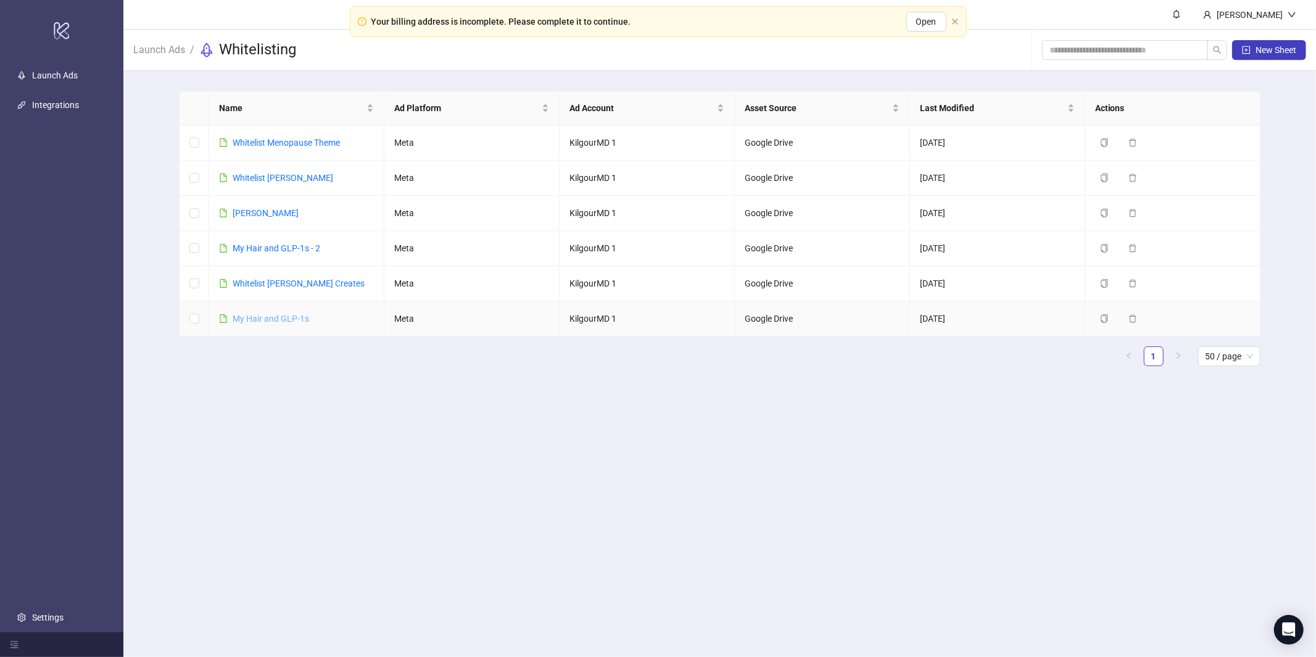
click at [257, 318] on link "​My Hair and GLP-1s" at bounding box center [271, 318] width 77 height 10
click at [248, 280] on link "Whitelist [PERSON_NAME] Creates" at bounding box center [299, 283] width 132 height 10
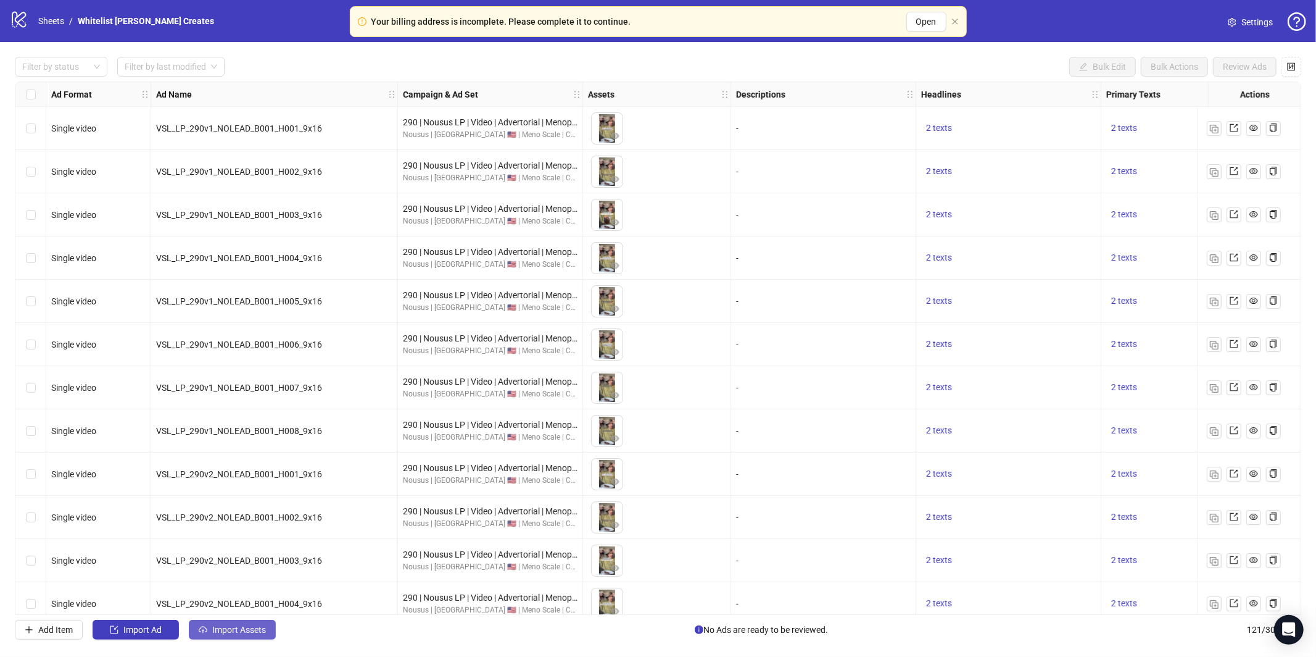
click at [262, 633] on span "Import Assets" at bounding box center [239, 629] width 54 height 10
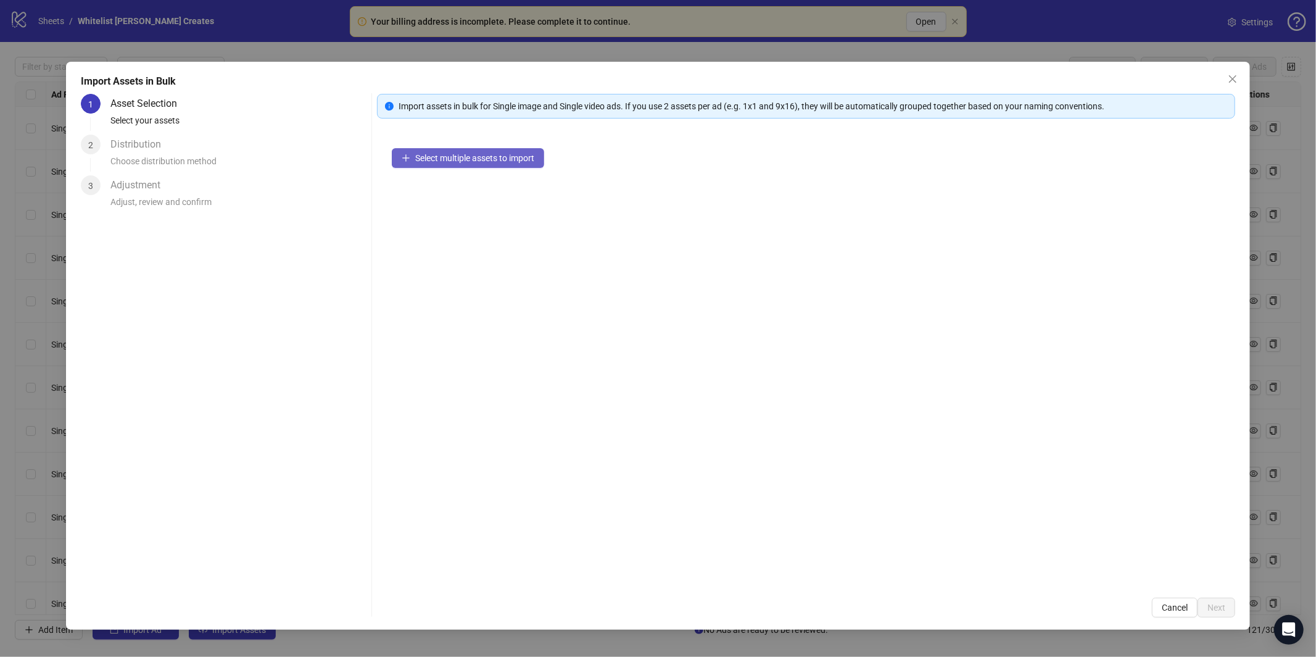
click at [464, 159] on span "Select multiple assets to import" at bounding box center [474, 158] width 119 height 10
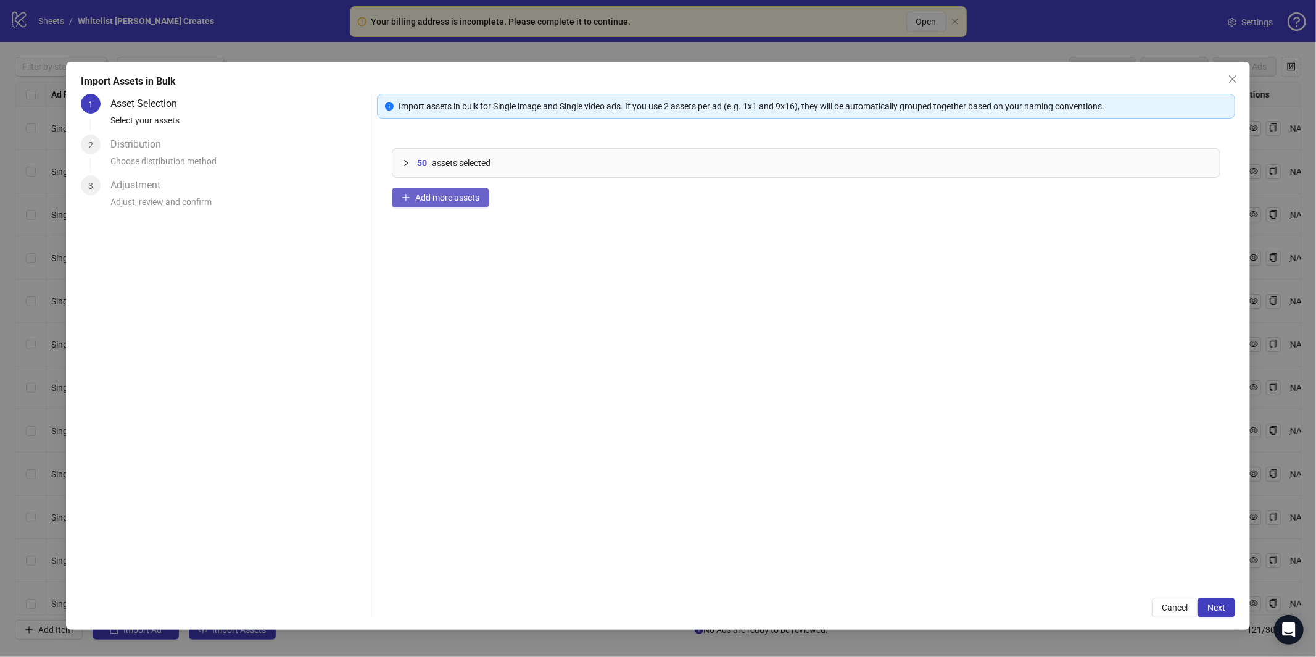
click at [431, 199] on span "Add more assets" at bounding box center [447, 198] width 64 height 10
click at [1225, 615] on button "Next" at bounding box center [1217, 607] width 38 height 20
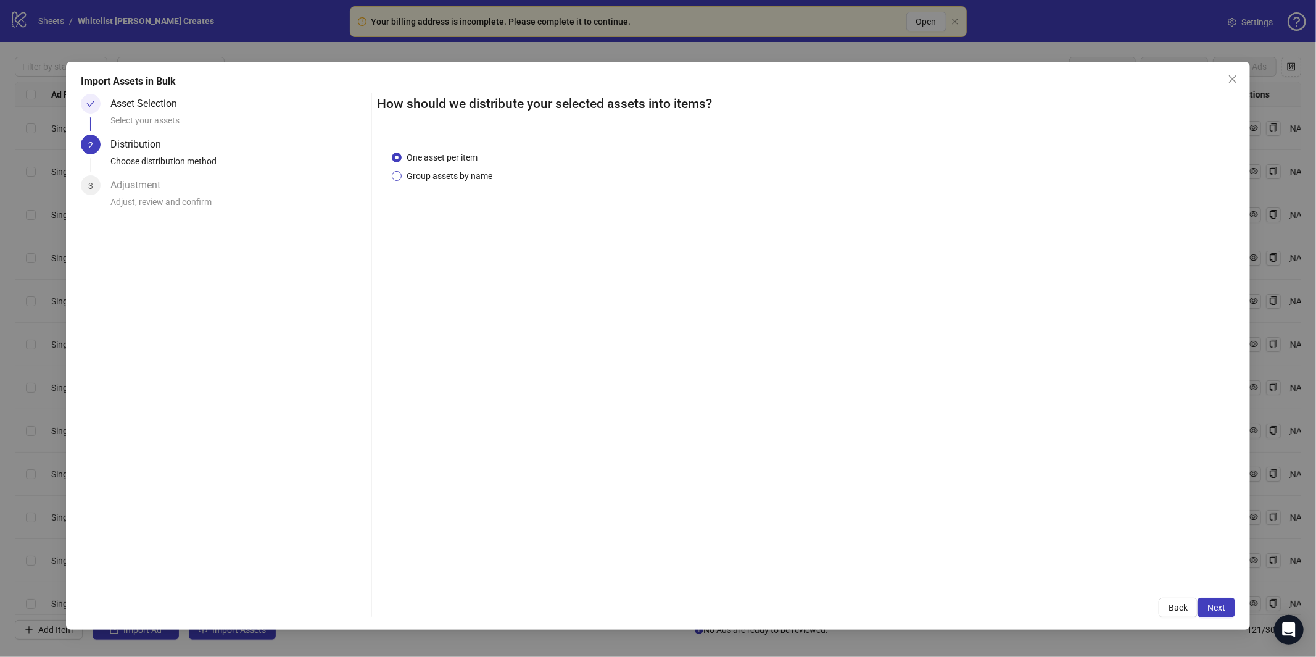
click at [410, 173] on span "Group assets by name" at bounding box center [450, 176] width 96 height 14
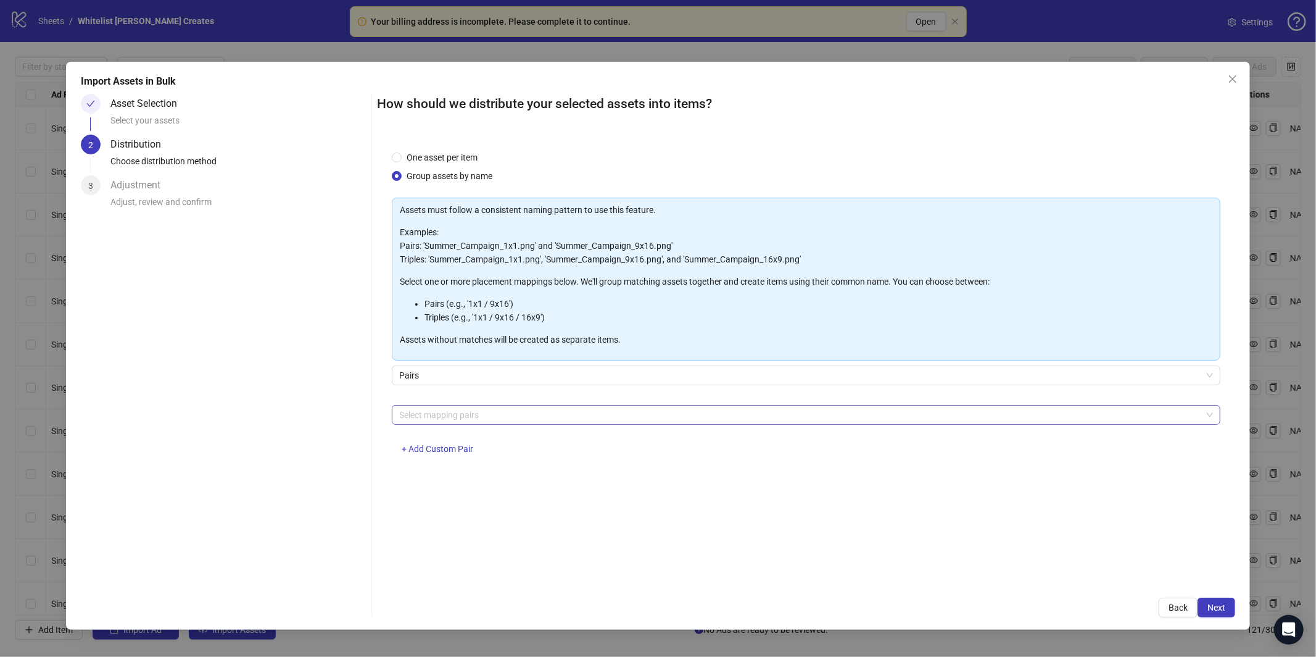
click at [556, 422] on div at bounding box center [799, 414] width 811 height 17
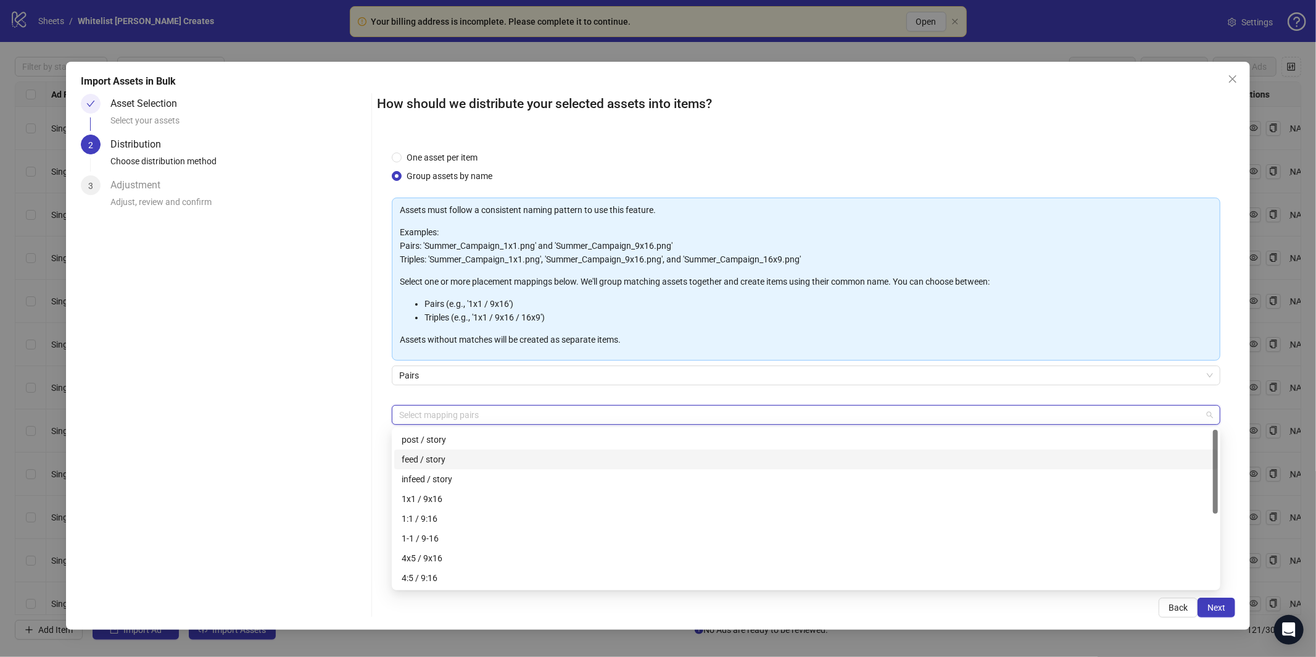
click at [494, 461] on div "feed / story" at bounding box center [806, 459] width 809 height 14
click at [1208, 608] on span "Next" at bounding box center [1217, 607] width 18 height 10
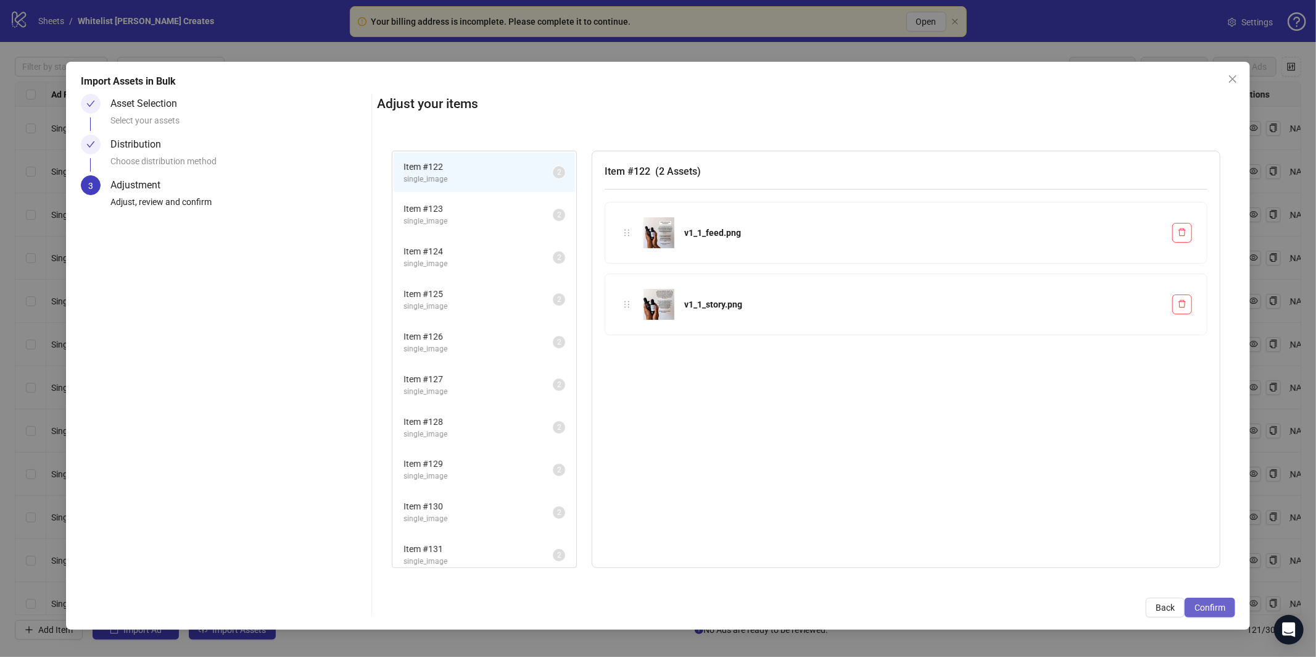
click at [1214, 607] on span "Confirm" at bounding box center [1210, 607] width 31 height 10
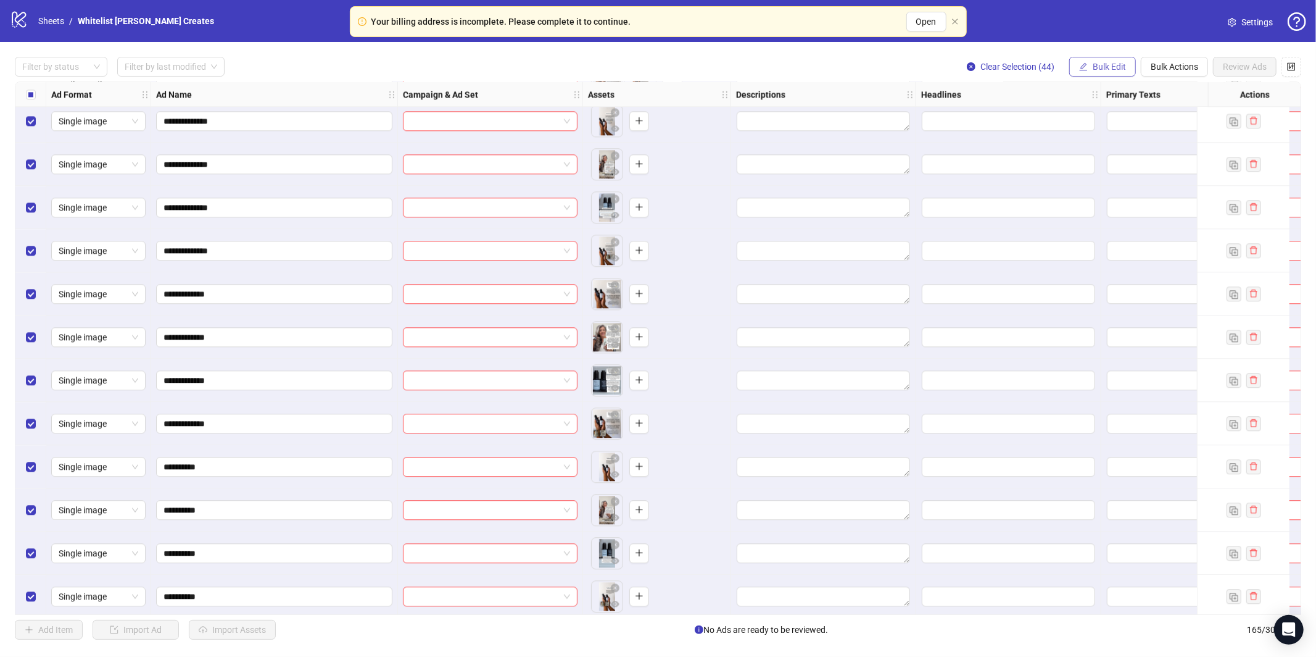
scroll to position [6624, 0]
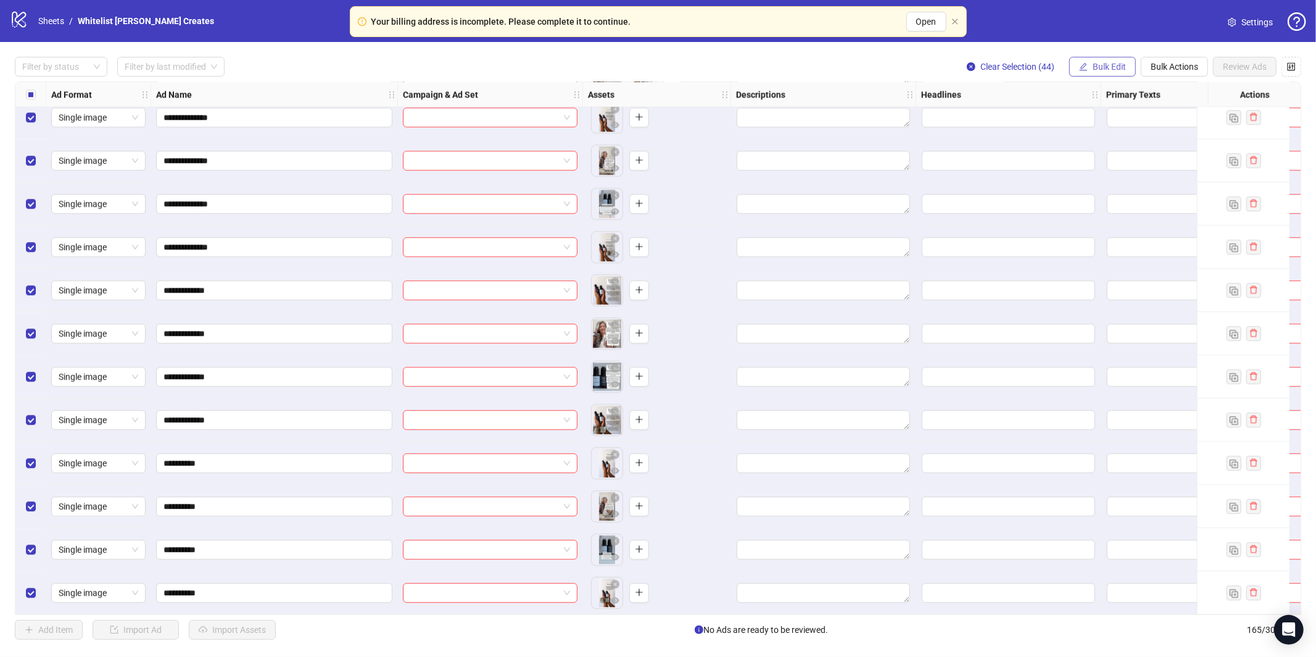
click at [1099, 68] on span "Bulk Edit" at bounding box center [1109, 67] width 33 height 10
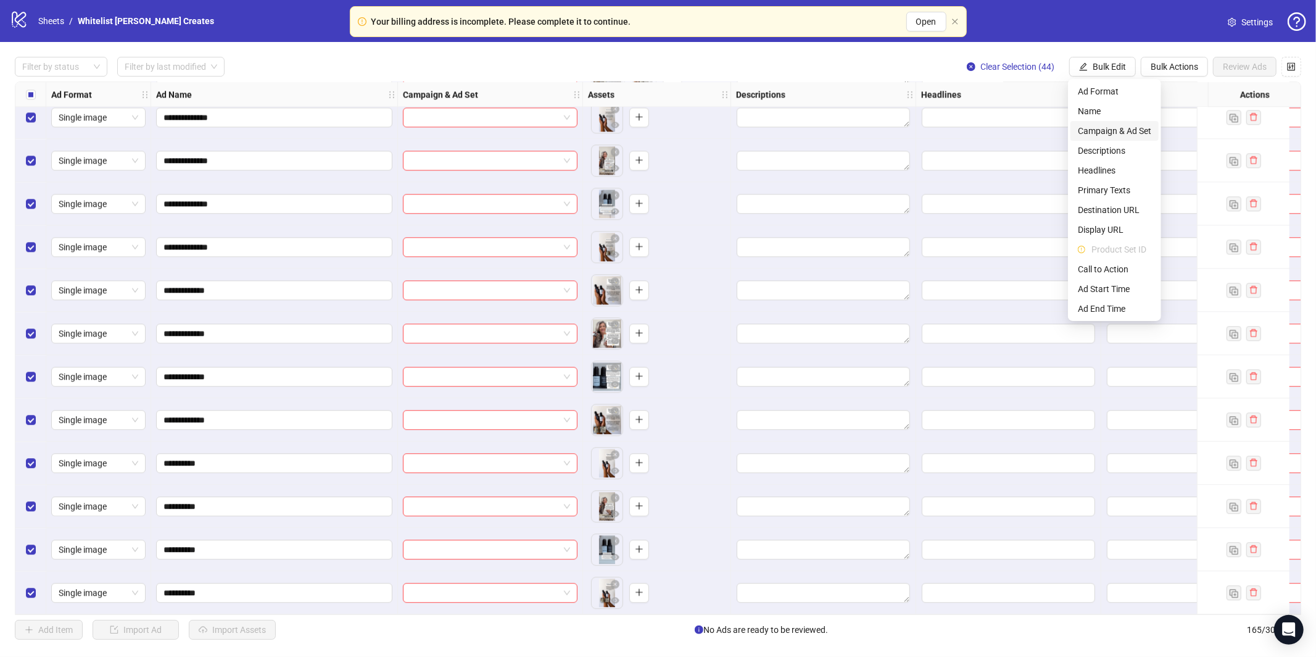
click at [1095, 131] on span "Campaign & Ad Set" at bounding box center [1114, 131] width 73 height 14
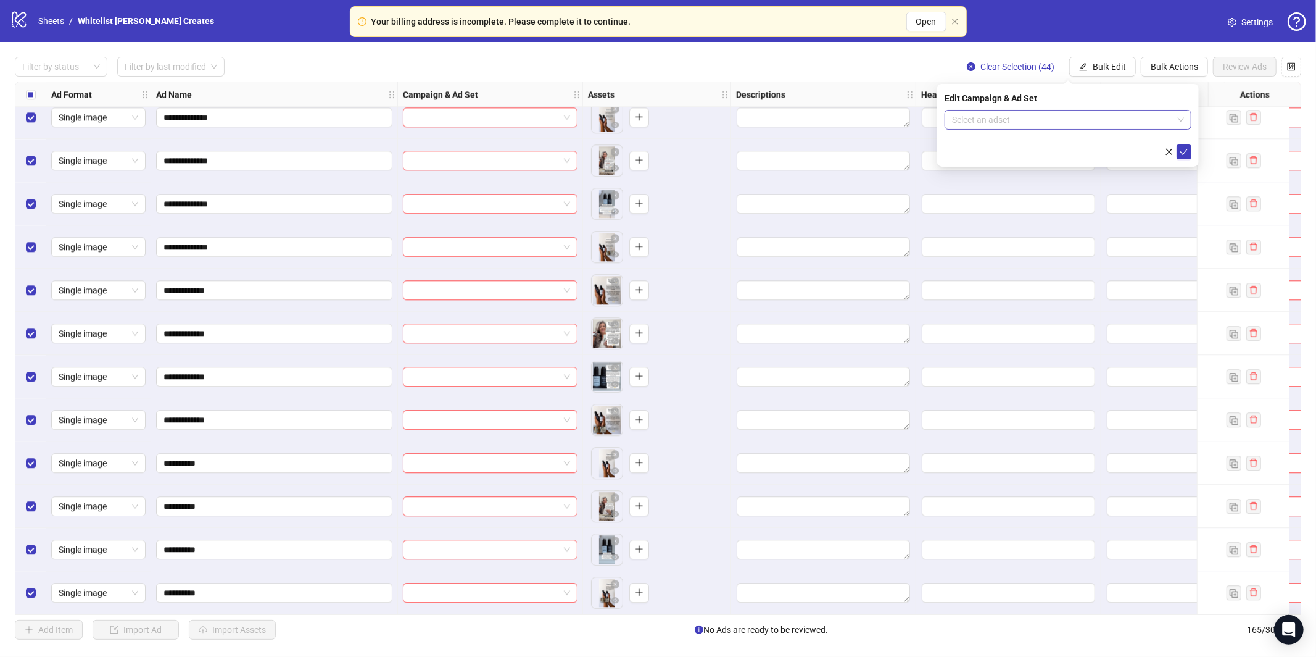
click at [1084, 127] on input "search" at bounding box center [1062, 119] width 221 height 19
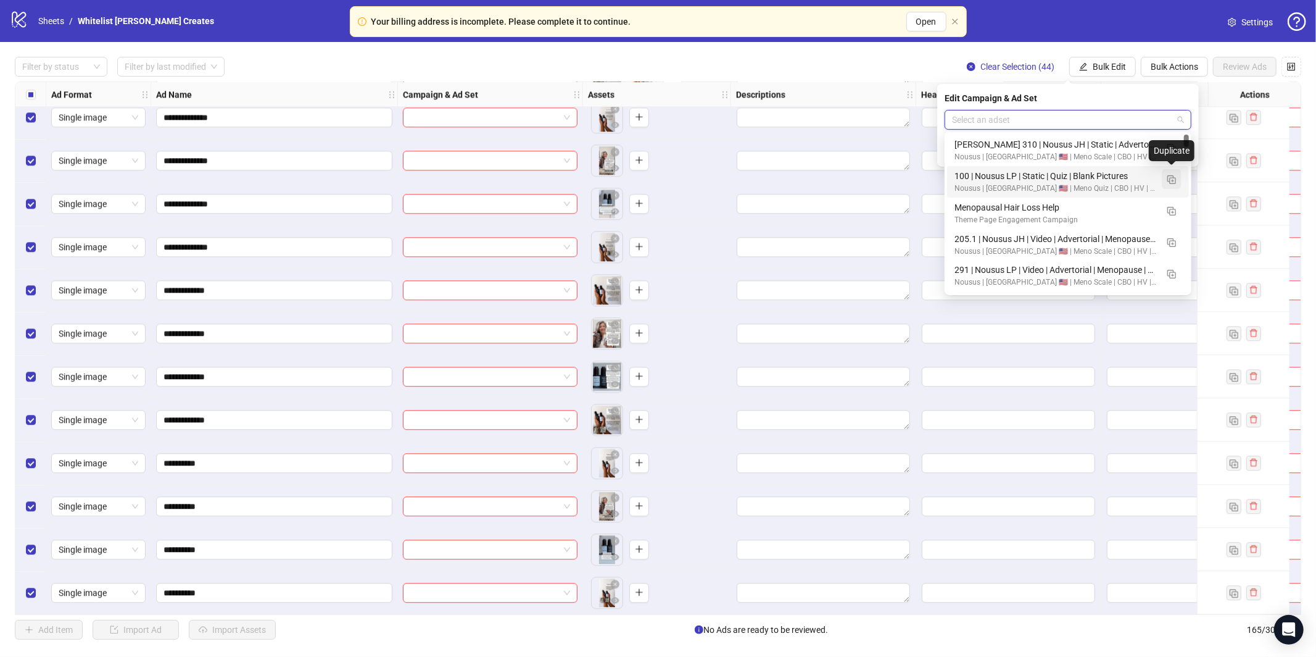
click at [1175, 182] on img "button" at bounding box center [1171, 179] width 9 height 9
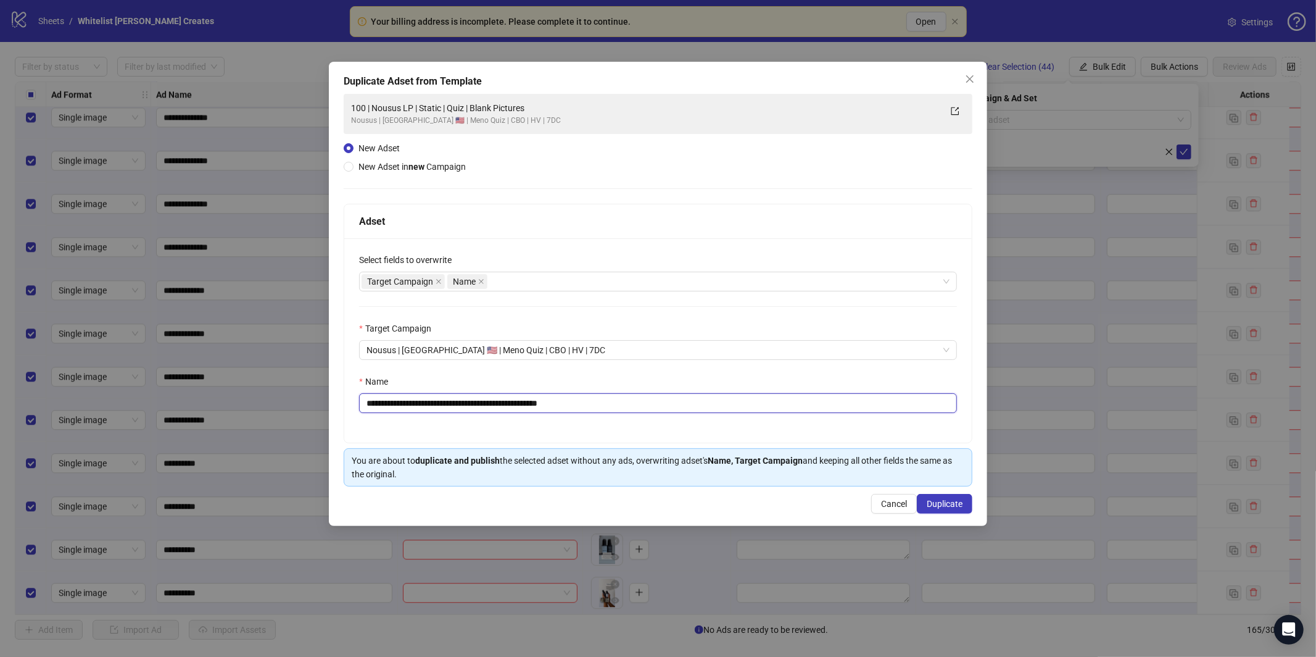
click at [514, 407] on input "**********" at bounding box center [658, 403] width 598 height 20
paste input "******"
click at [481, 408] on input "**********" at bounding box center [658, 403] width 598 height 20
click at [482, 408] on input "**********" at bounding box center [658, 403] width 598 height 20
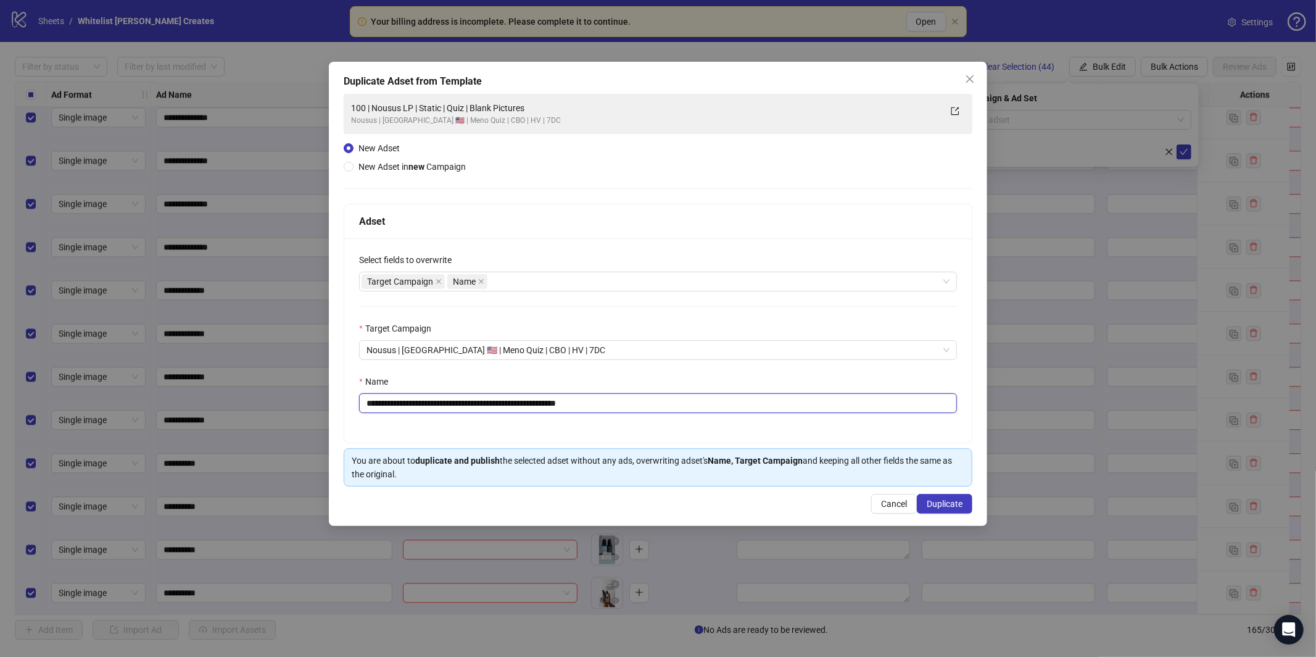
click at [482, 408] on input "**********" at bounding box center [658, 403] width 598 height 20
click at [363, 403] on input "**********" at bounding box center [658, 403] width 598 height 20
type input "**********"
click at [954, 507] on span "Duplicate" at bounding box center [945, 504] width 36 height 10
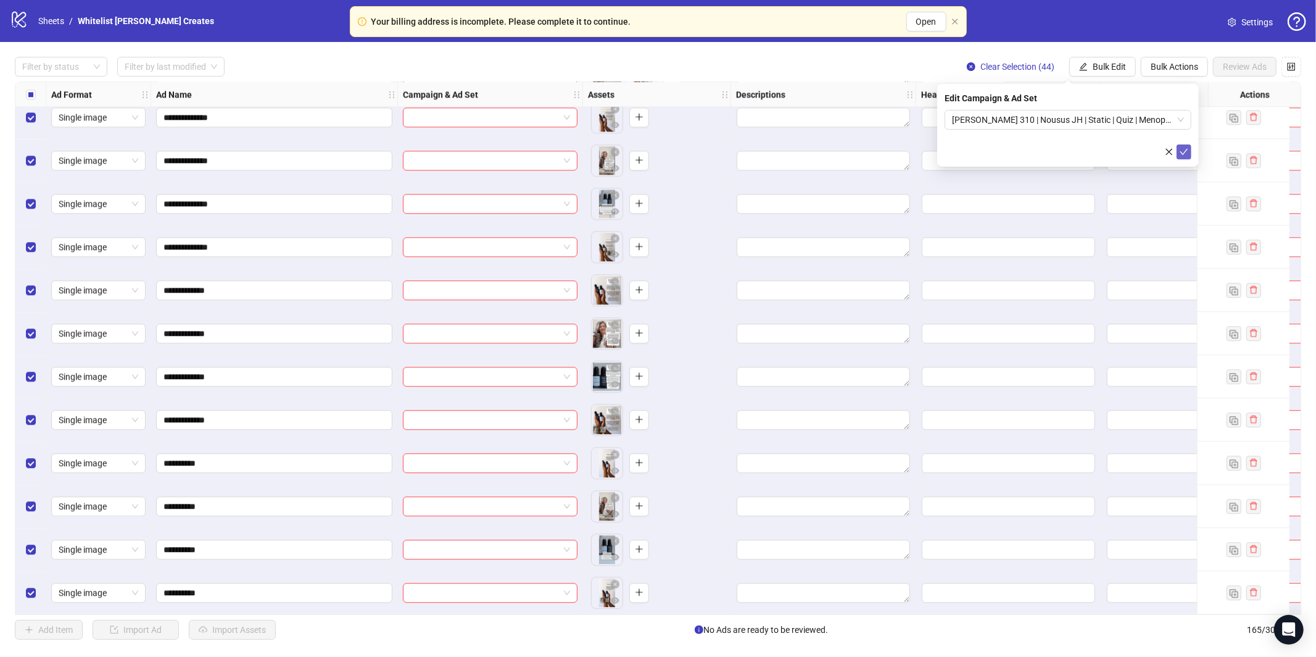
click at [1182, 148] on icon "check" at bounding box center [1184, 151] width 9 height 9
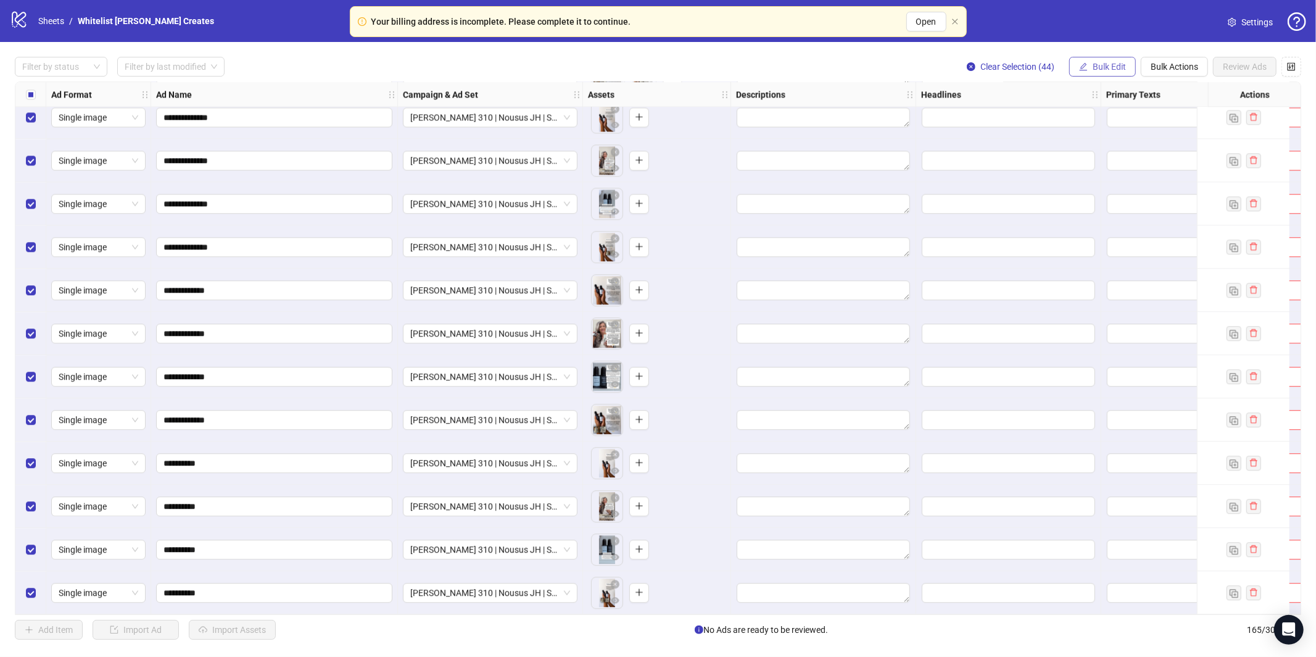
click at [1096, 64] on span "Bulk Edit" at bounding box center [1109, 67] width 33 height 10
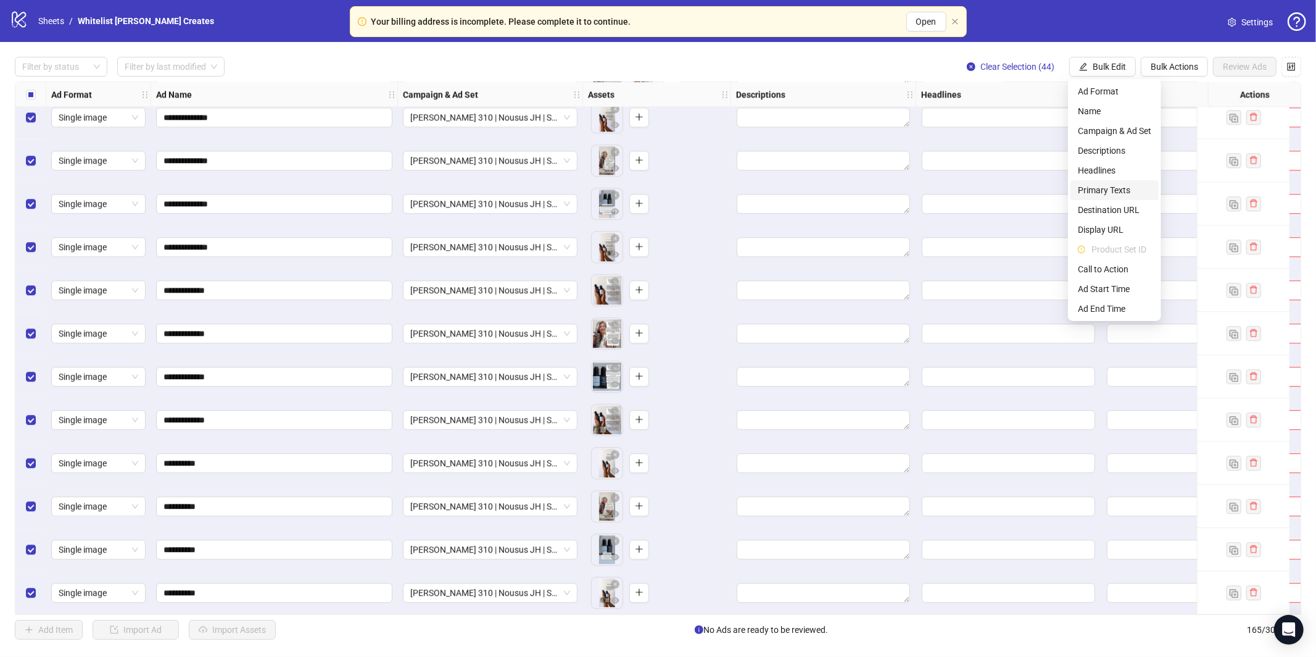
click at [1103, 186] on span "Primary Texts" at bounding box center [1114, 190] width 73 height 14
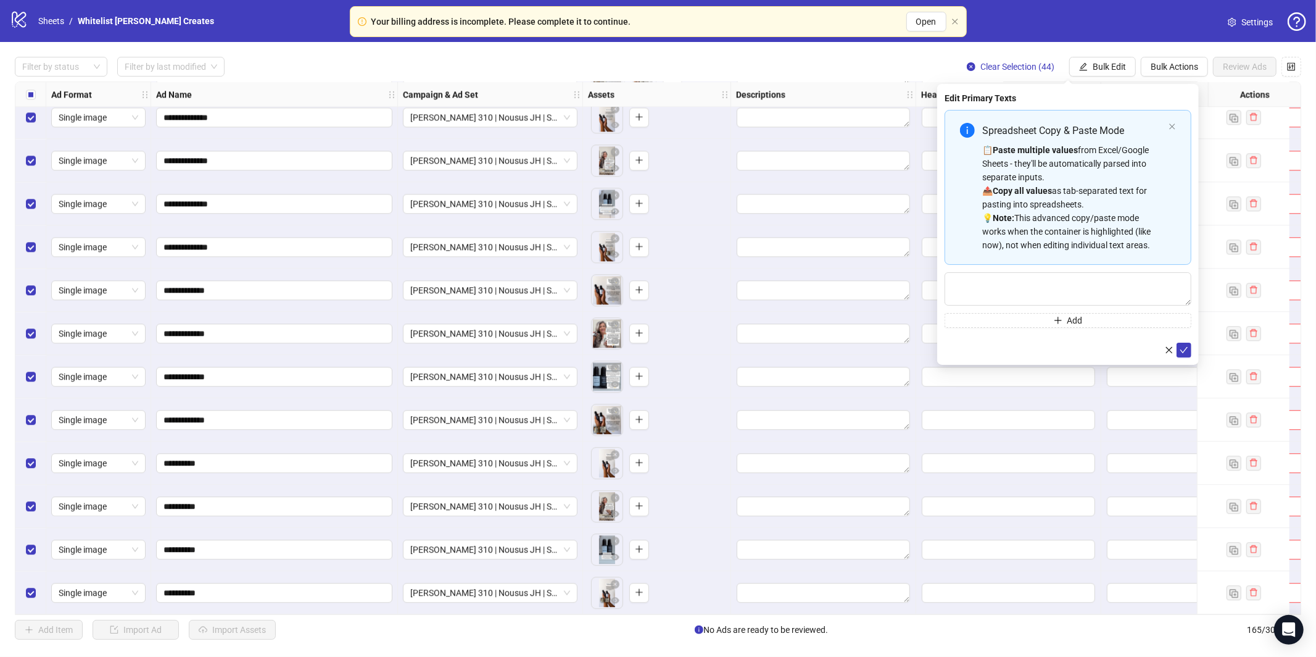
click at [1096, 167] on div "📋 Paste multiple values from Excel/Google Sheets - they'll be automatically par…" at bounding box center [1072, 197] width 181 height 109
type textarea "**********"
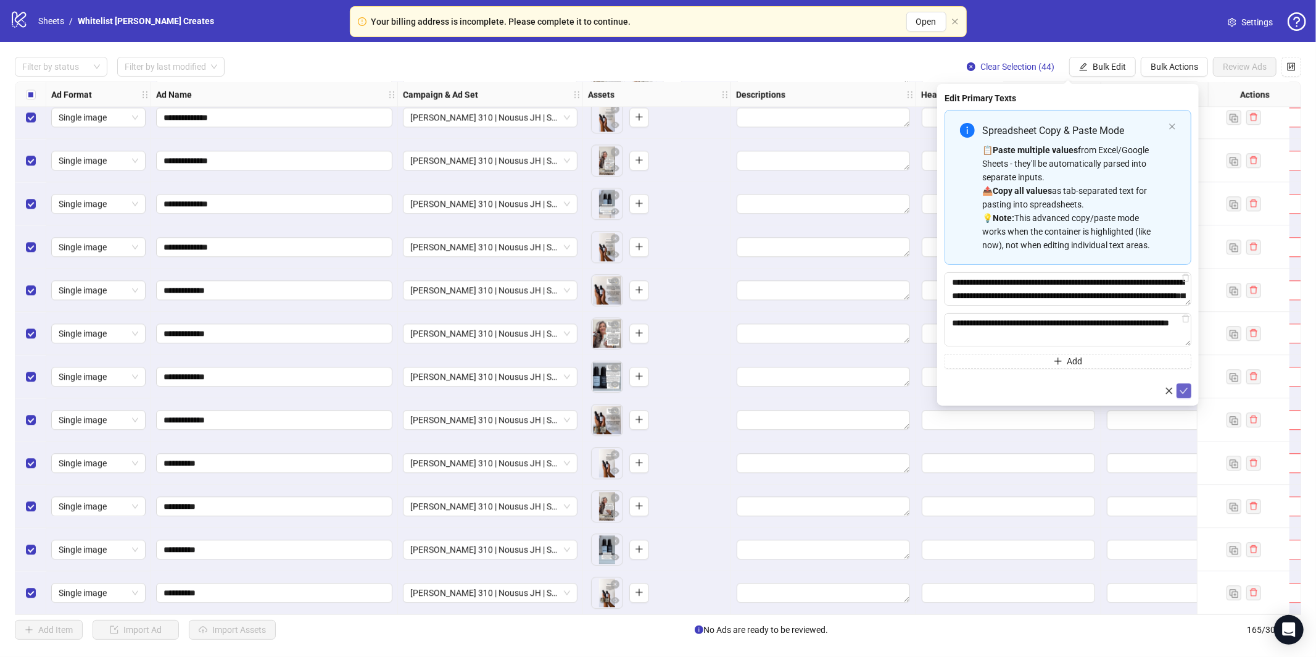
drag, startPoint x: 1181, startPoint y: 391, endPoint x: 1180, endPoint y: 384, distance: 7.5
click at [1180, 391] on icon "check" at bounding box center [1184, 390] width 9 height 9
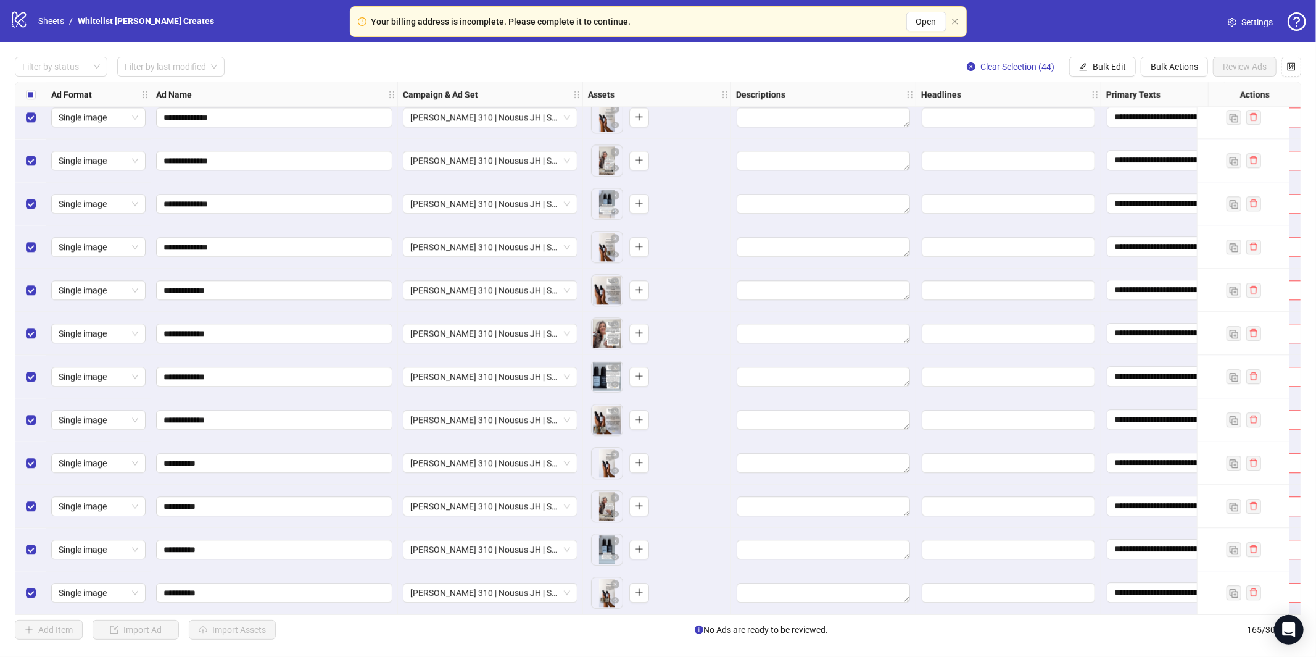
click at [1116, 82] on div "Primary Texts" at bounding box center [1162, 94] width 123 height 25
click at [1112, 71] on span "Bulk Edit" at bounding box center [1109, 67] width 33 height 10
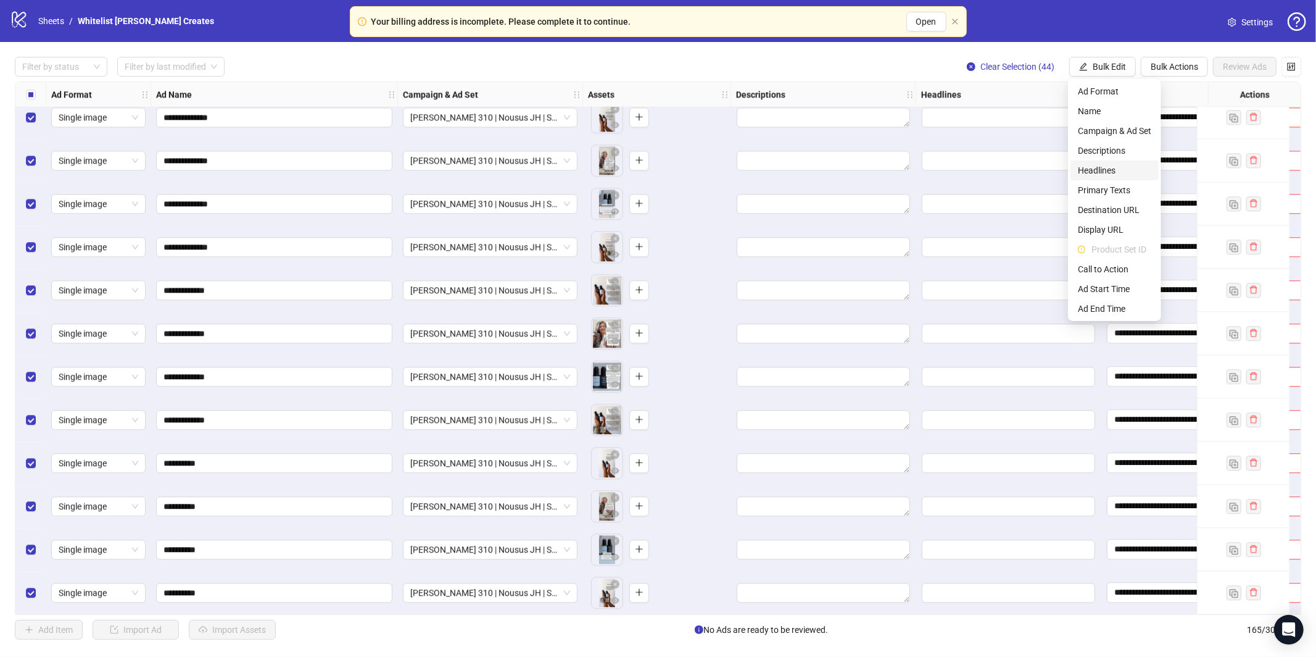
click at [1100, 170] on span "Headlines" at bounding box center [1114, 171] width 73 height 14
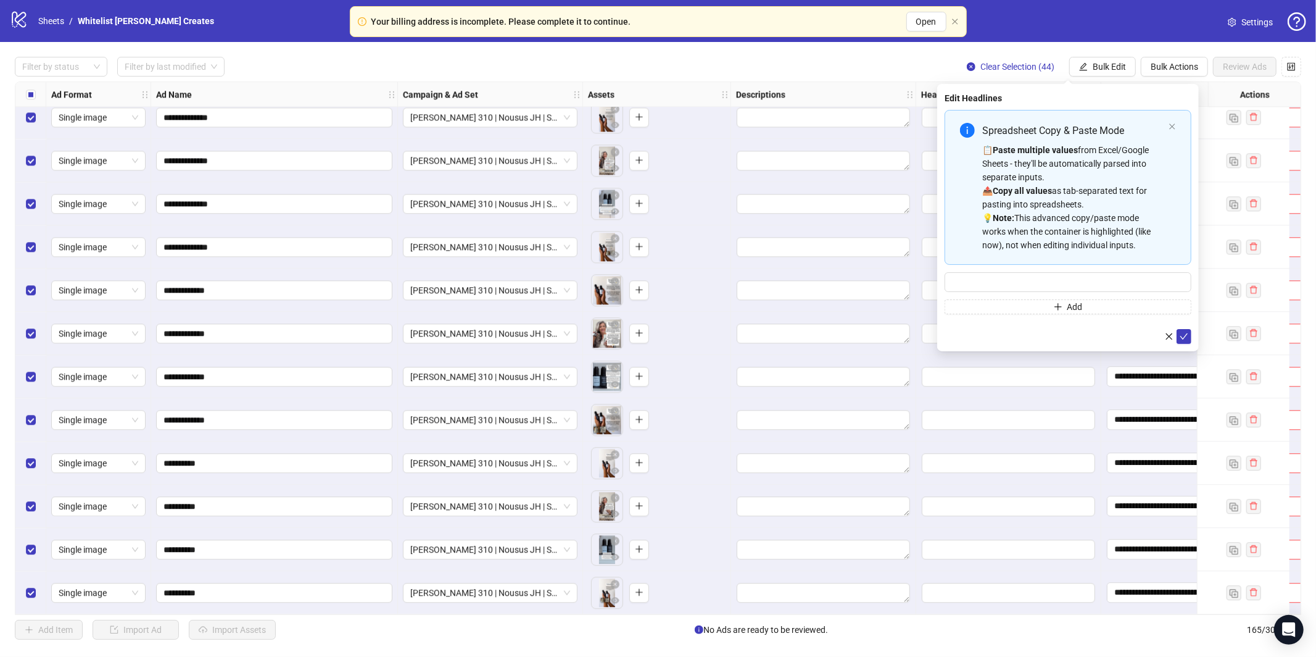
click at [1100, 176] on div "📋 Paste multiple values from Excel/Google Sheets - they'll be automatically par…" at bounding box center [1072, 197] width 181 height 109
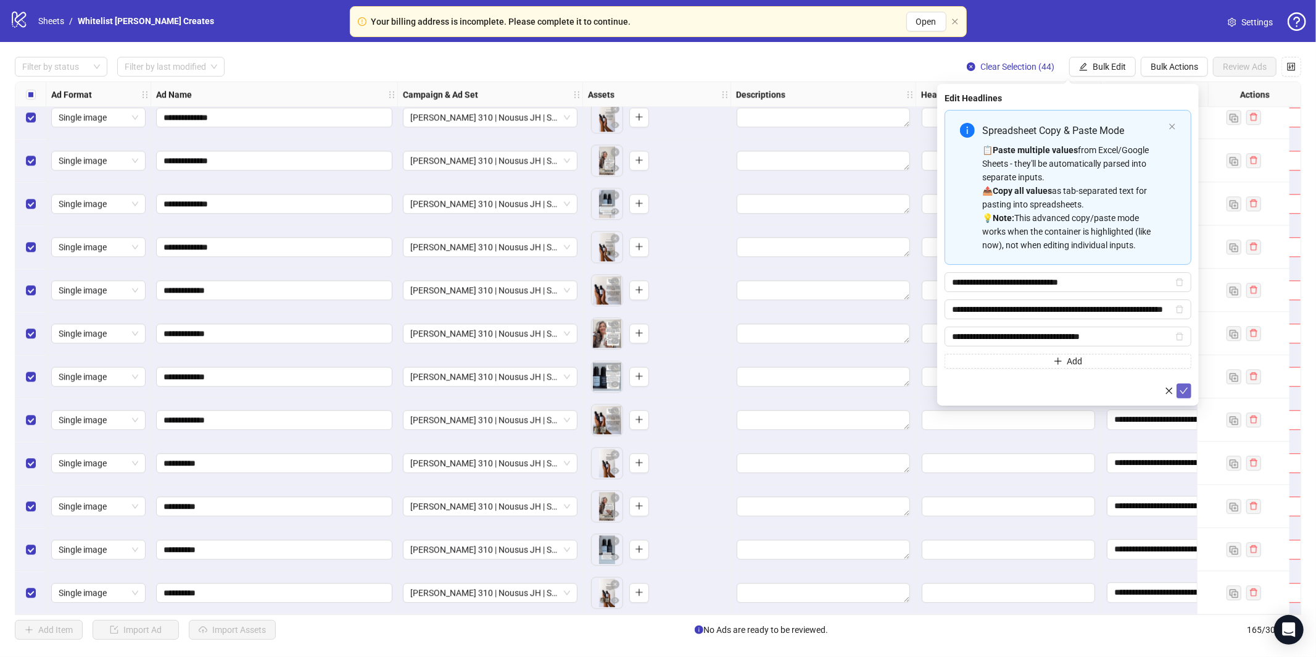
click at [1185, 390] on icon "check" at bounding box center [1184, 390] width 9 height 9
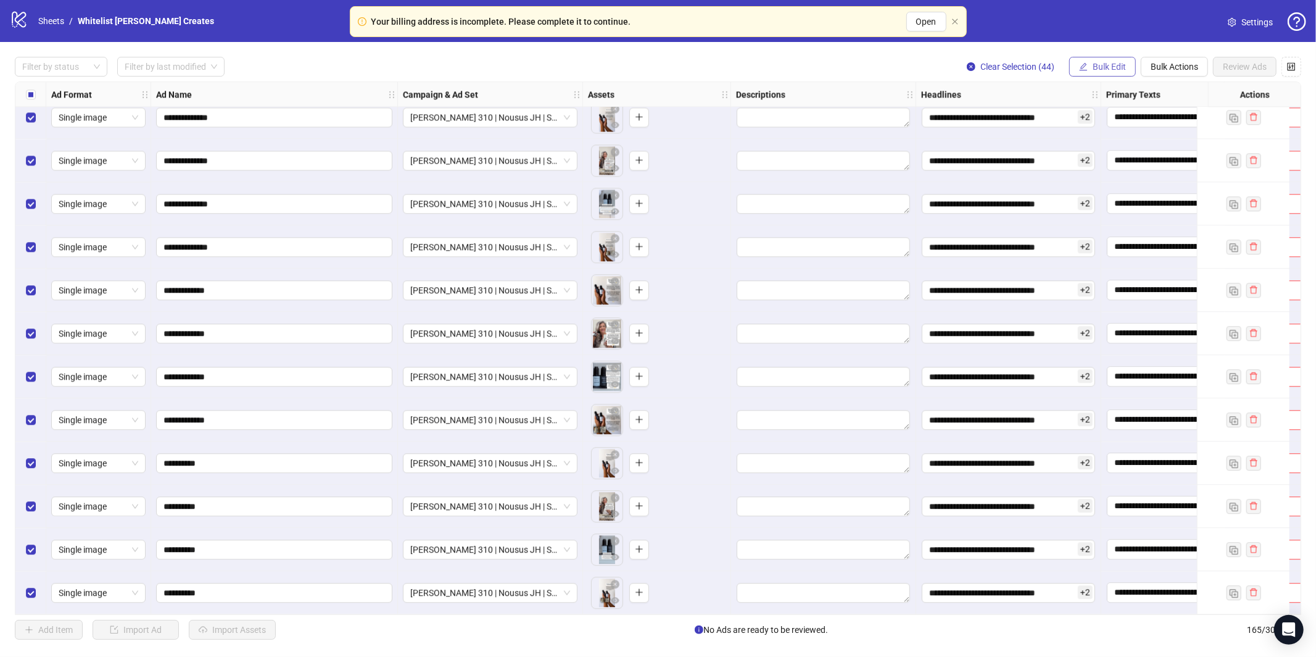
click at [1130, 65] on button "Bulk Edit" at bounding box center [1102, 67] width 67 height 20
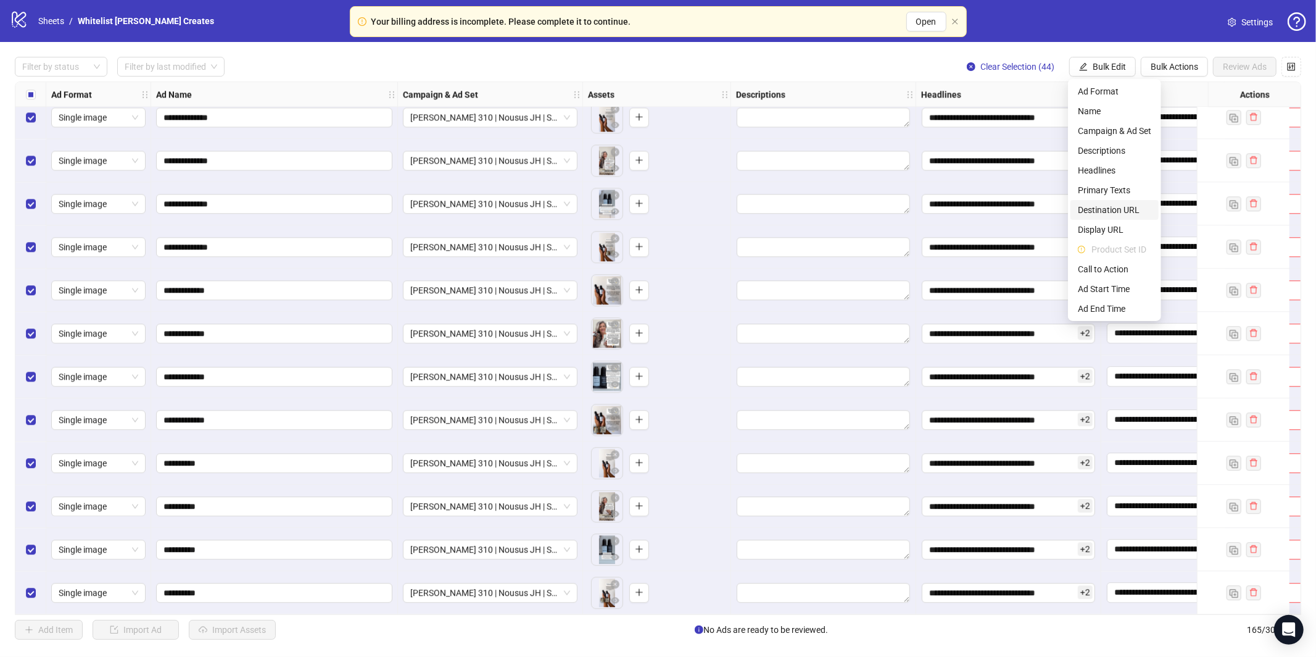
click at [1119, 210] on span "Destination URL" at bounding box center [1114, 210] width 73 height 14
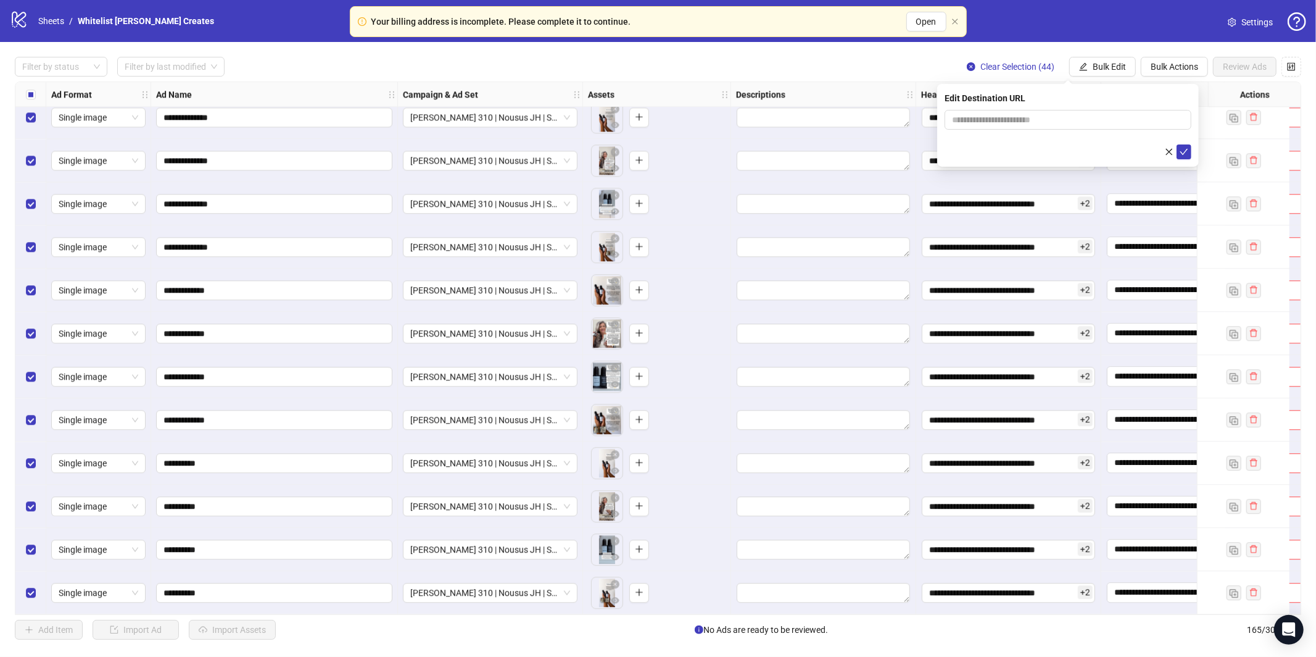
click at [997, 107] on div "Edit Destination URL" at bounding box center [1068, 125] width 262 height 83
click at [995, 118] on input "text" at bounding box center [1063, 120] width 222 height 14
paste input "**********"
type input "**********"
click at [1186, 157] on button "submit" at bounding box center [1184, 151] width 15 height 15
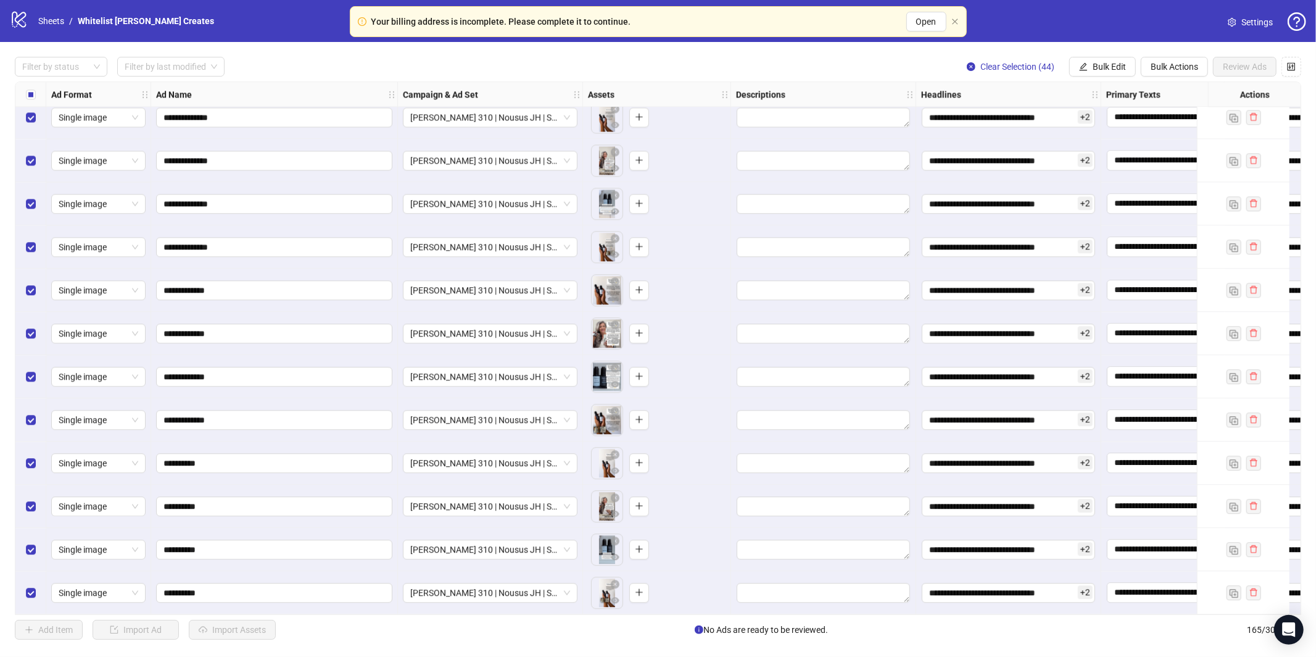
drag, startPoint x: 1103, startPoint y: 65, endPoint x: 1117, endPoint y: 155, distance: 91.8
click at [1104, 65] on span "Bulk Edit" at bounding box center [1109, 67] width 33 height 10
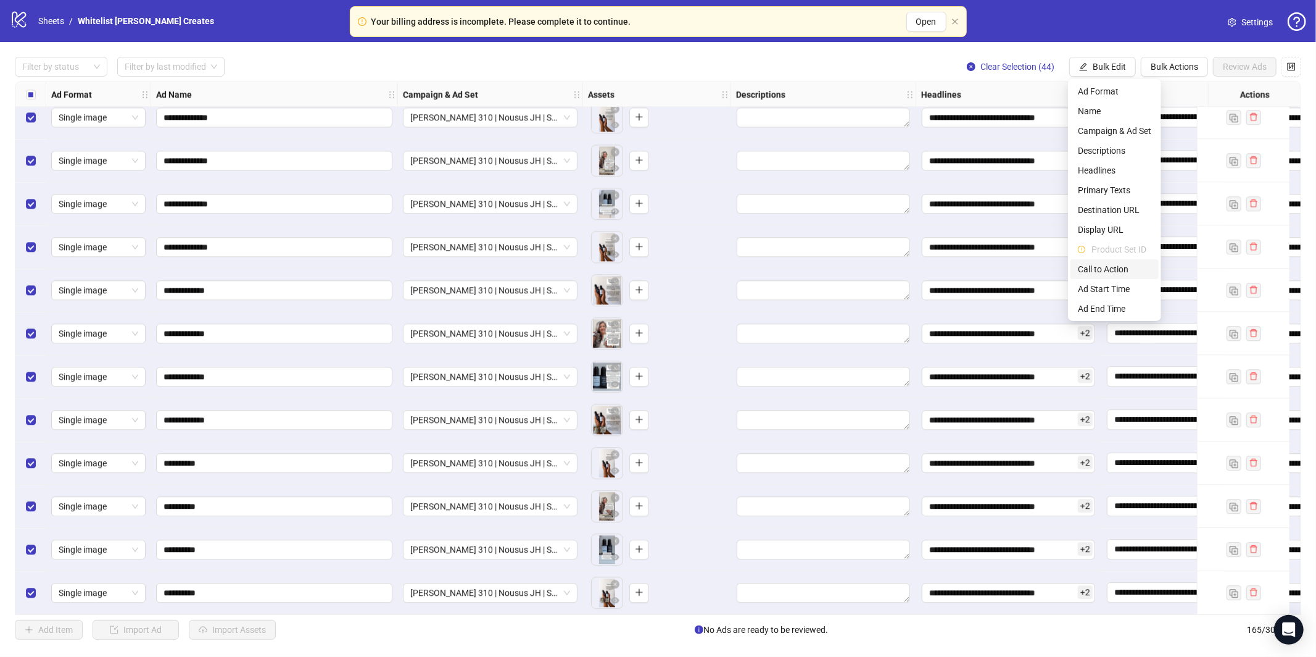
click at [1103, 263] on span "Call to Action" at bounding box center [1114, 269] width 73 height 14
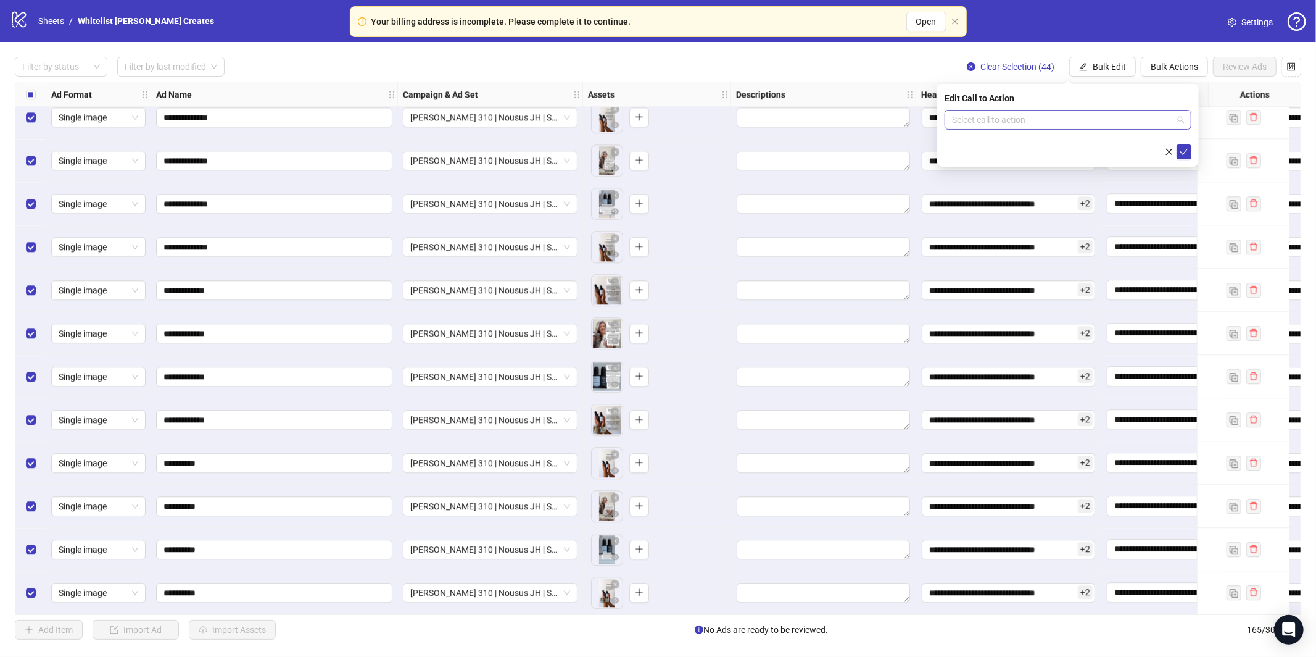
click at [1035, 123] on input "search" at bounding box center [1062, 119] width 221 height 19
type input "****"
click at [1034, 136] on div "Learn more" at bounding box center [1068, 145] width 242 height 20
click at [1178, 147] on button "submit" at bounding box center [1184, 151] width 15 height 15
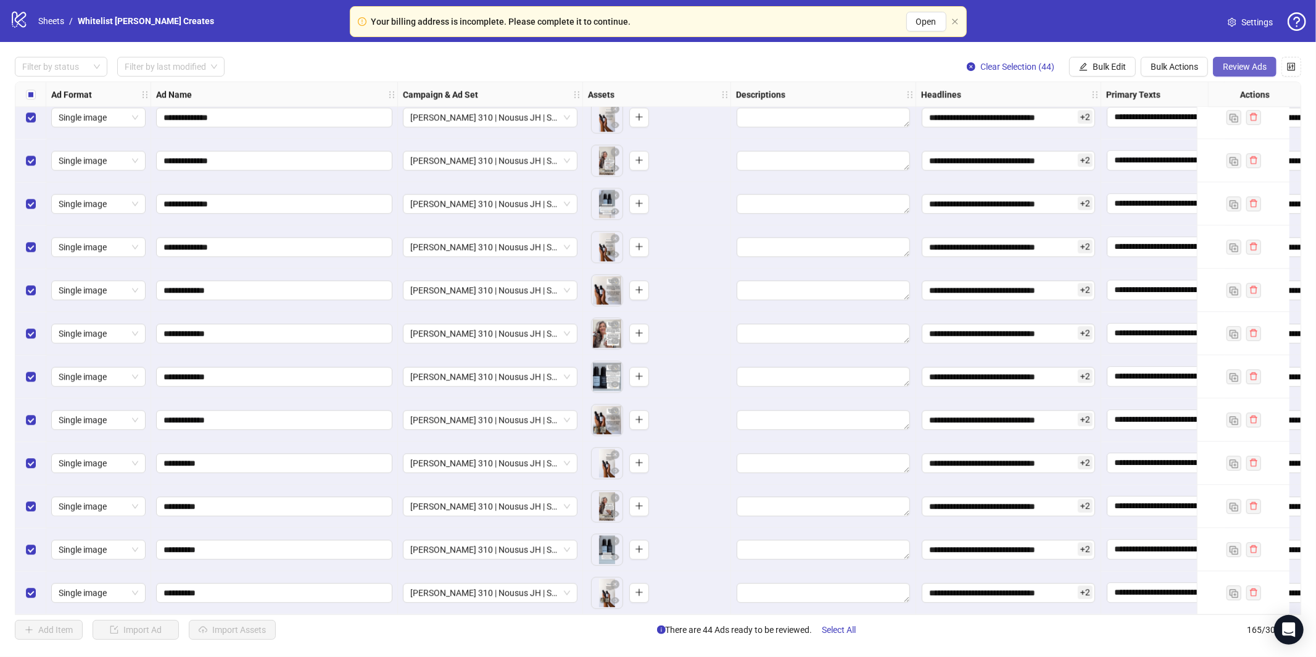
click at [1235, 70] on span "Review Ads" at bounding box center [1245, 67] width 44 height 10
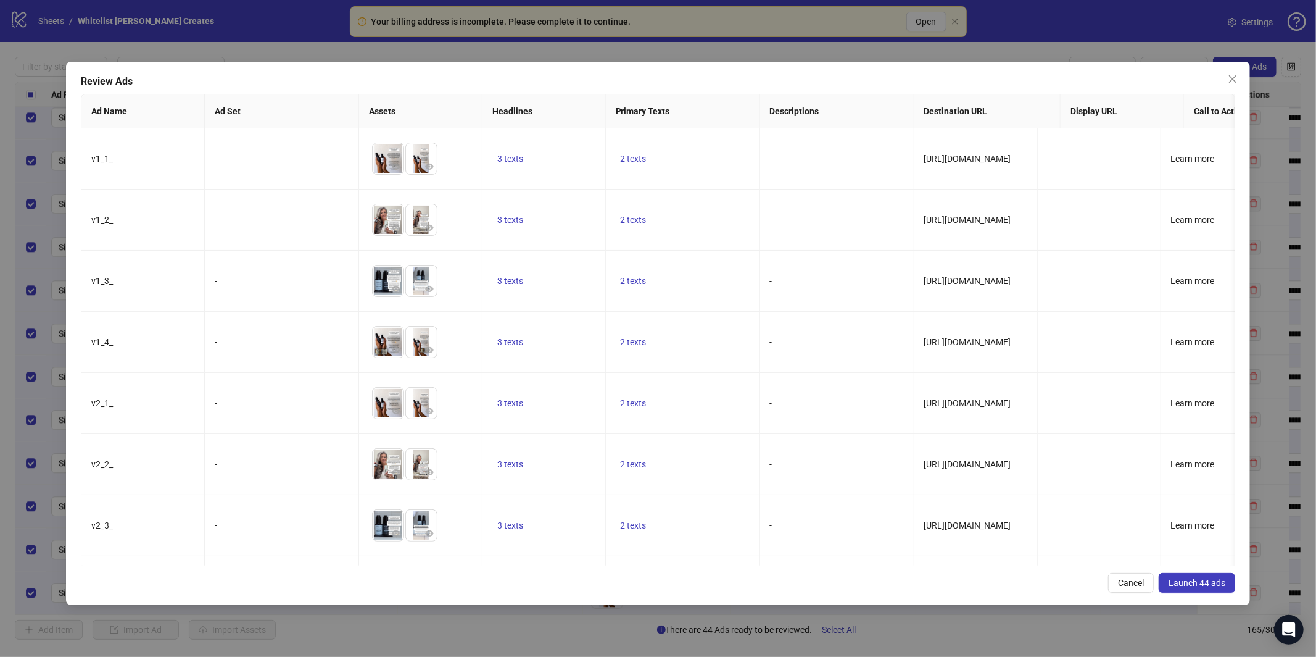
click at [1188, 584] on span "Launch 44 ads" at bounding box center [1197, 583] width 57 height 10
